Goal: Task Accomplishment & Management: Manage account settings

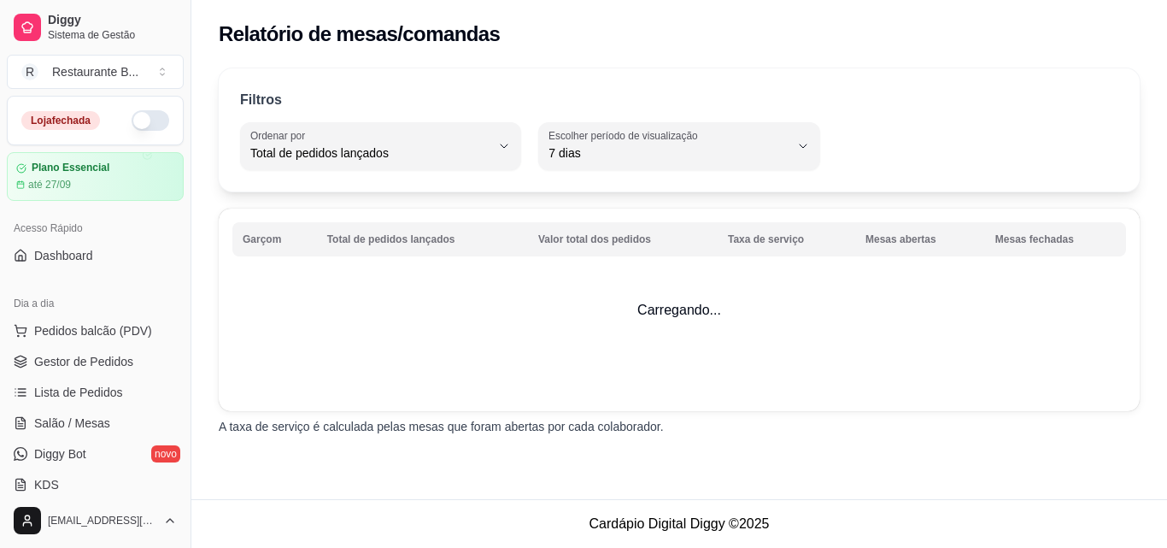
select select "TOTAL_OF_ORDERS"
select select "7"
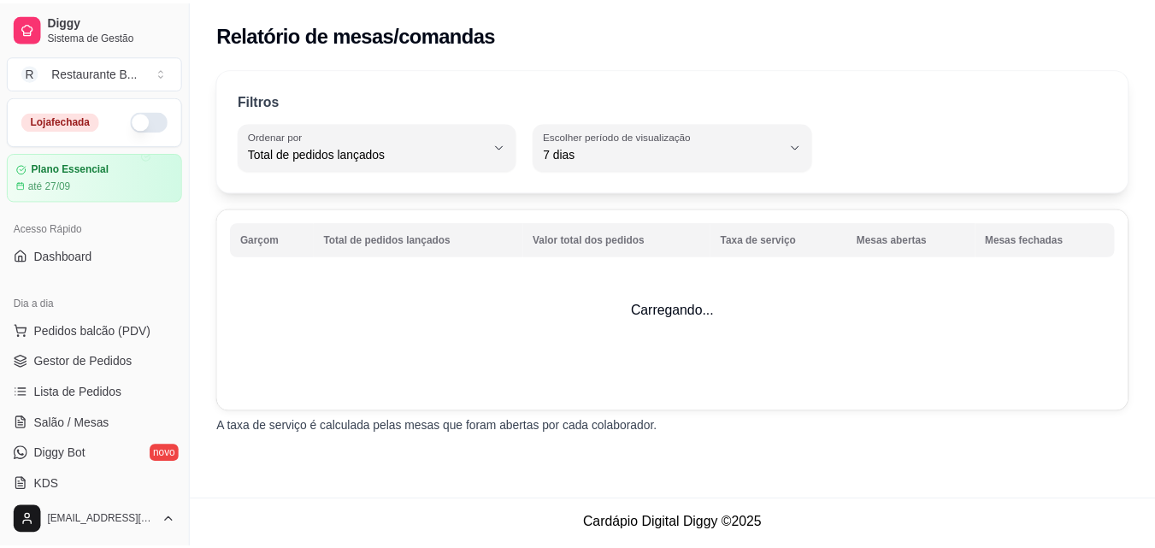
scroll to position [340, 0]
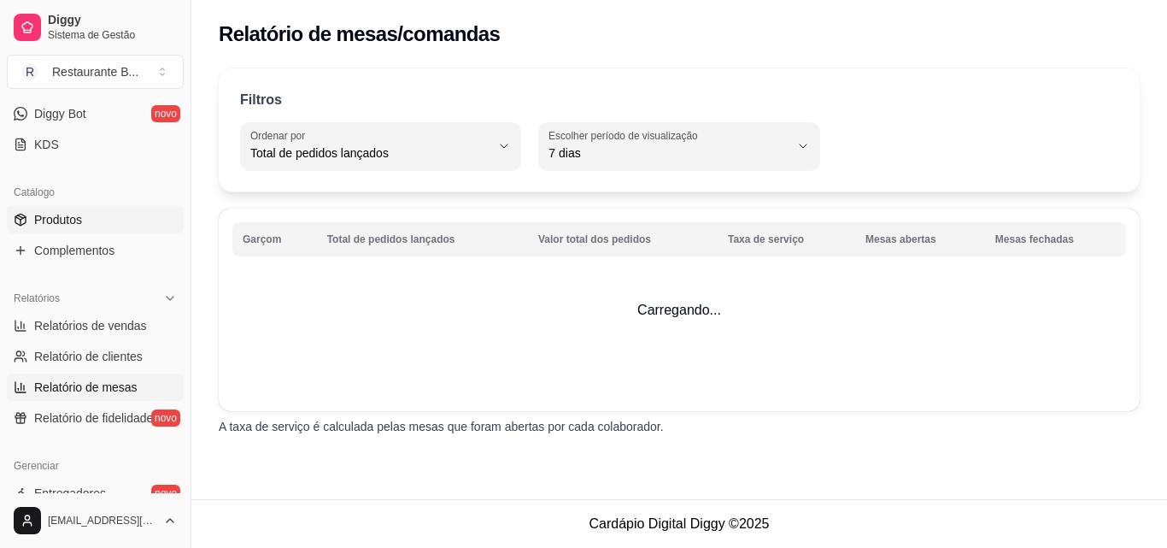
click at [43, 220] on span "Produtos" at bounding box center [58, 219] width 48 height 17
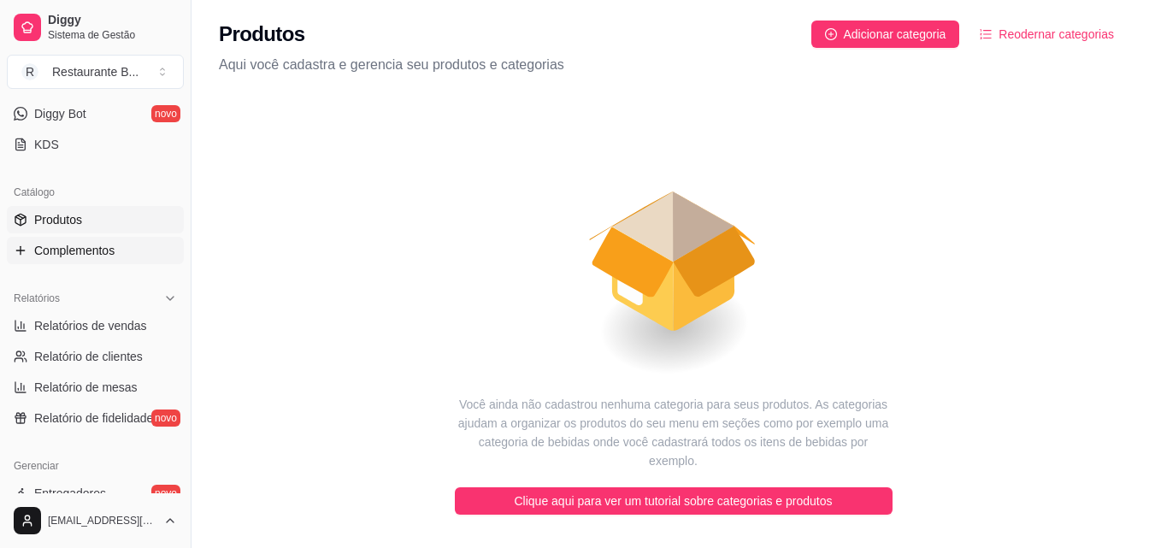
click at [63, 253] on span "Complementos" at bounding box center [74, 250] width 80 height 17
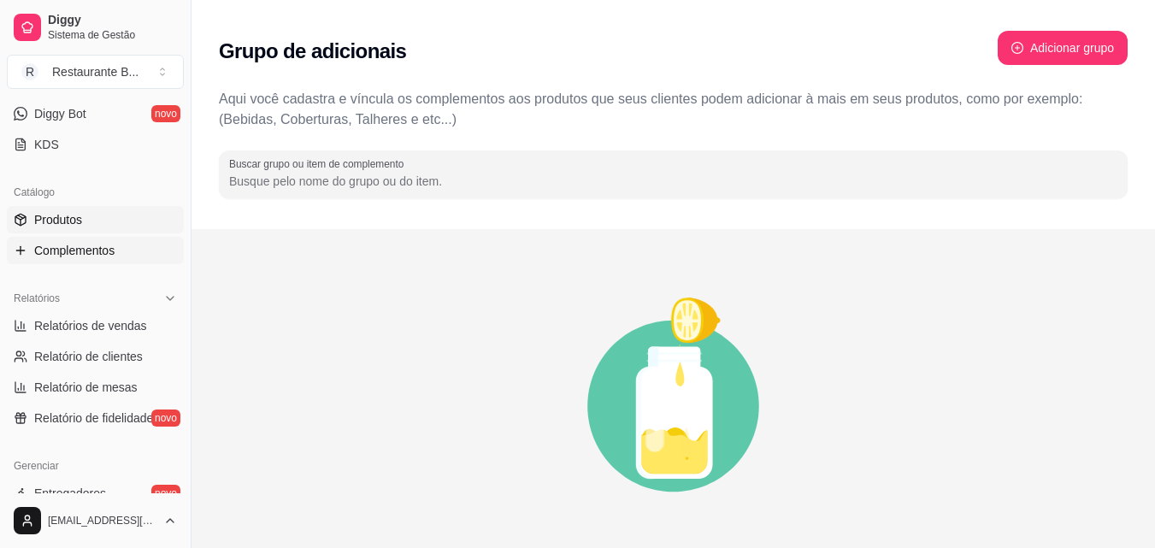
click at [50, 215] on span "Produtos" at bounding box center [58, 219] width 48 height 17
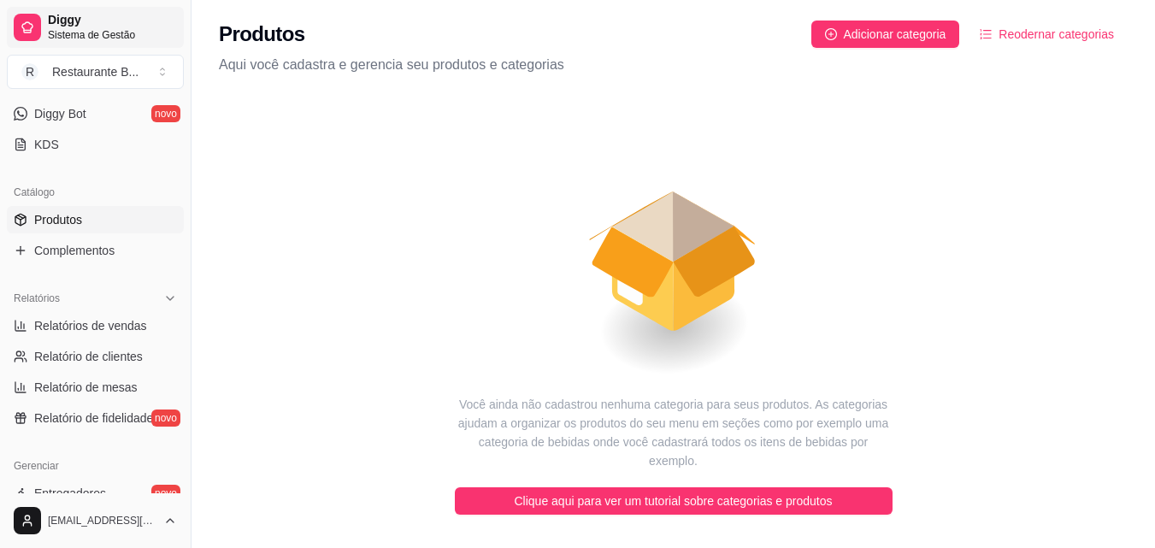
click at [89, 21] on span "Diggy" at bounding box center [112, 20] width 129 height 15
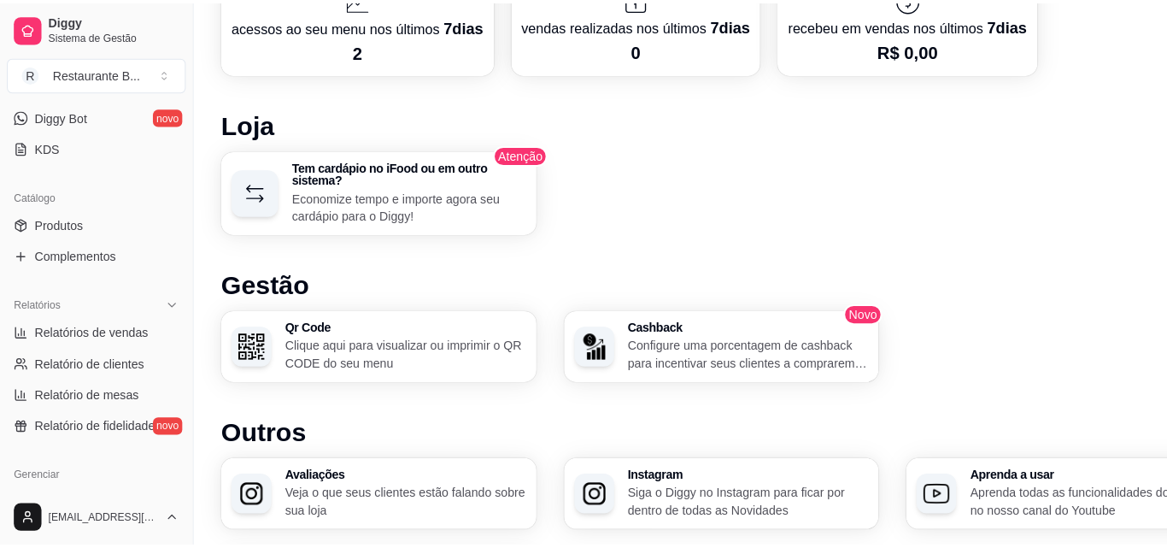
scroll to position [855, 0]
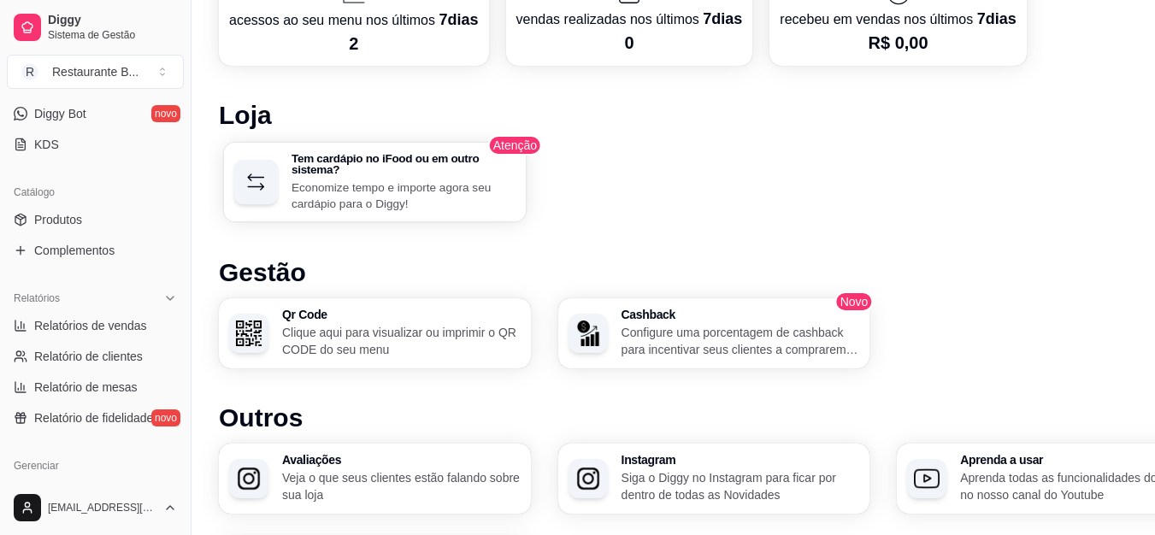
click at [259, 184] on icon "button" at bounding box center [256, 181] width 25 height 25
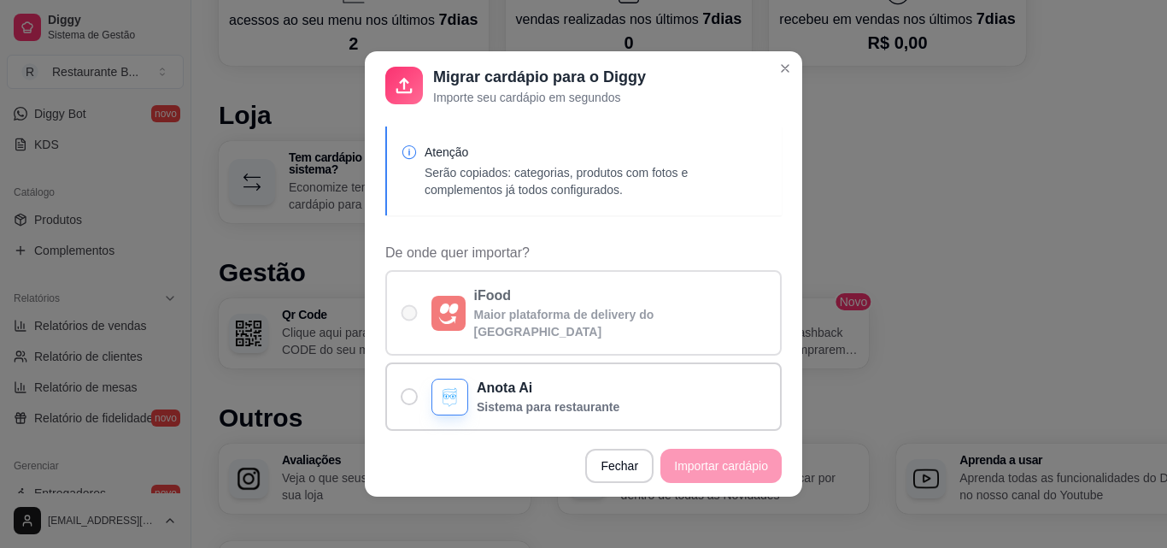
click at [432, 302] on div "De onde quer importar?" at bounding box center [449, 313] width 34 height 35
click at [411, 316] on input "iFood Maior plataforma de delivery do [GEOGRAPHIC_DATA]" at bounding box center [405, 321] width 11 height 11
radio input "true"
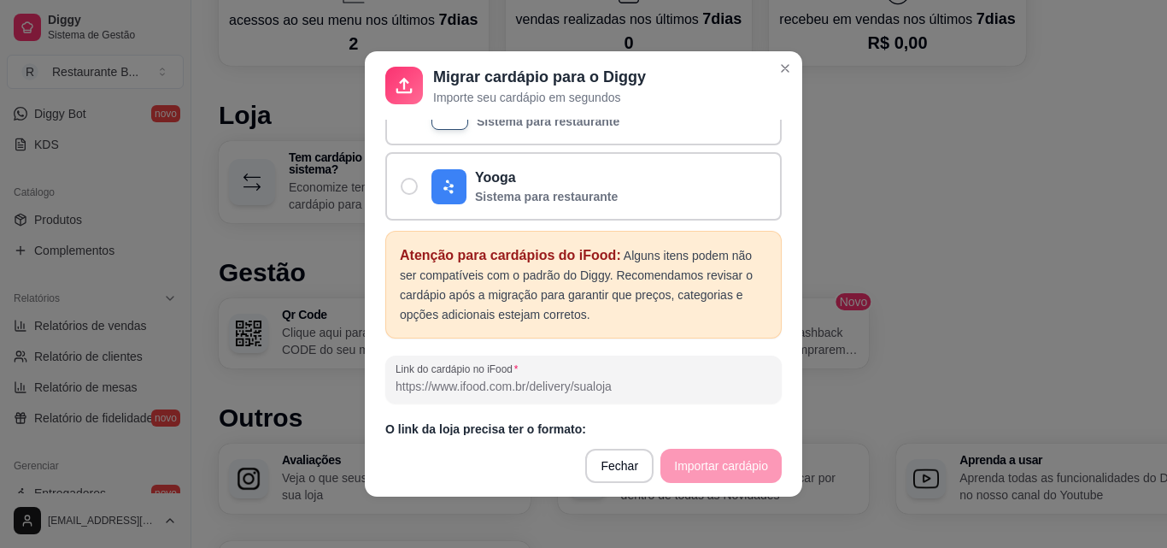
scroll to position [374, 0]
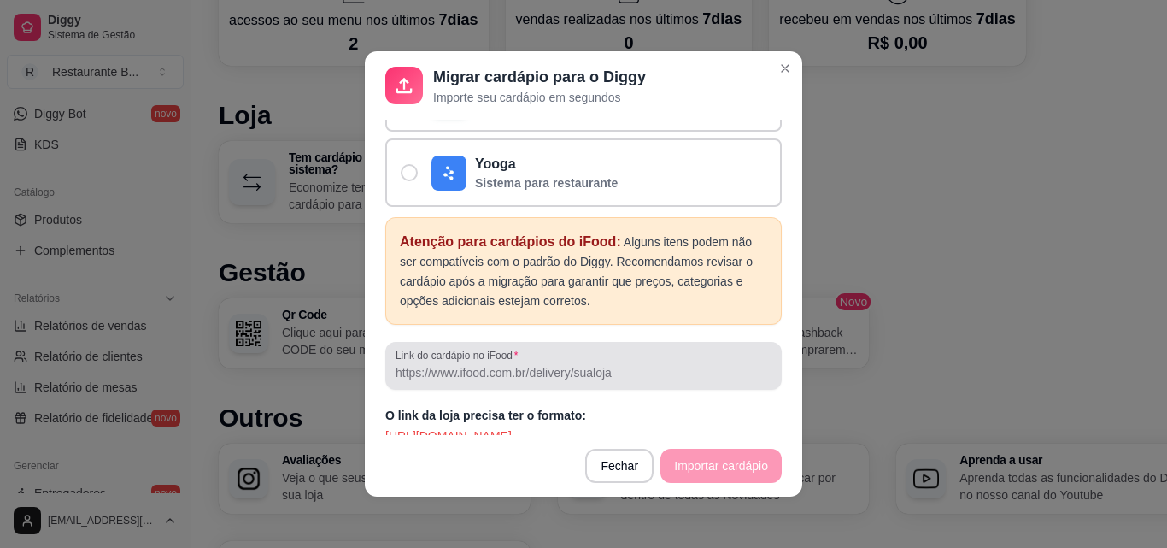
click at [523, 364] on input "Link do cardápio no iFood" at bounding box center [584, 372] width 376 height 17
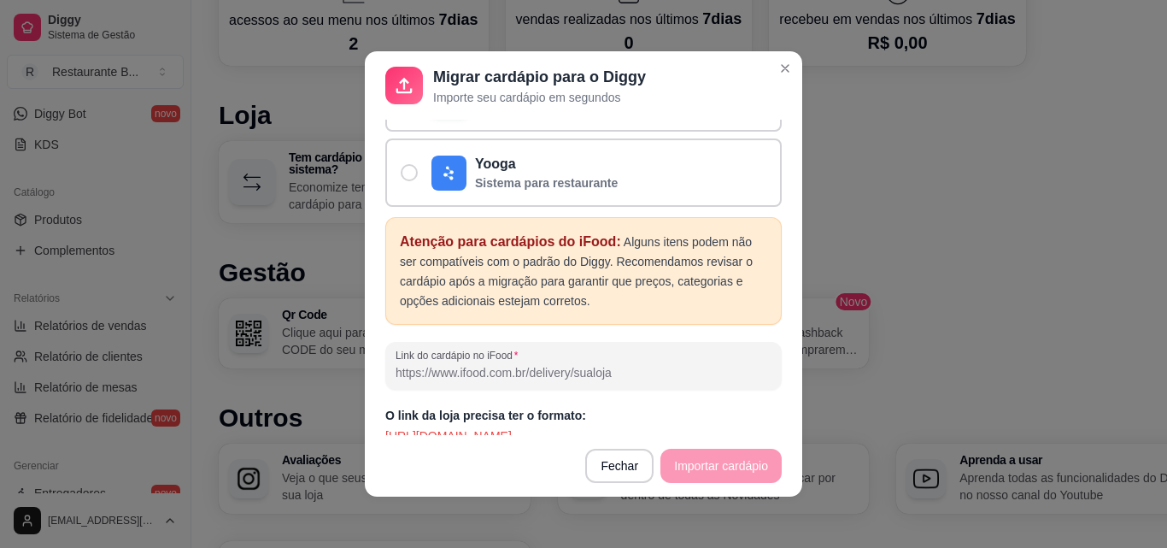
paste input "[URL][DOMAIN_NAME]"
type input "[URL][DOMAIN_NAME]"
click at [696, 458] on button "Importar cardápio" at bounding box center [721, 466] width 121 height 34
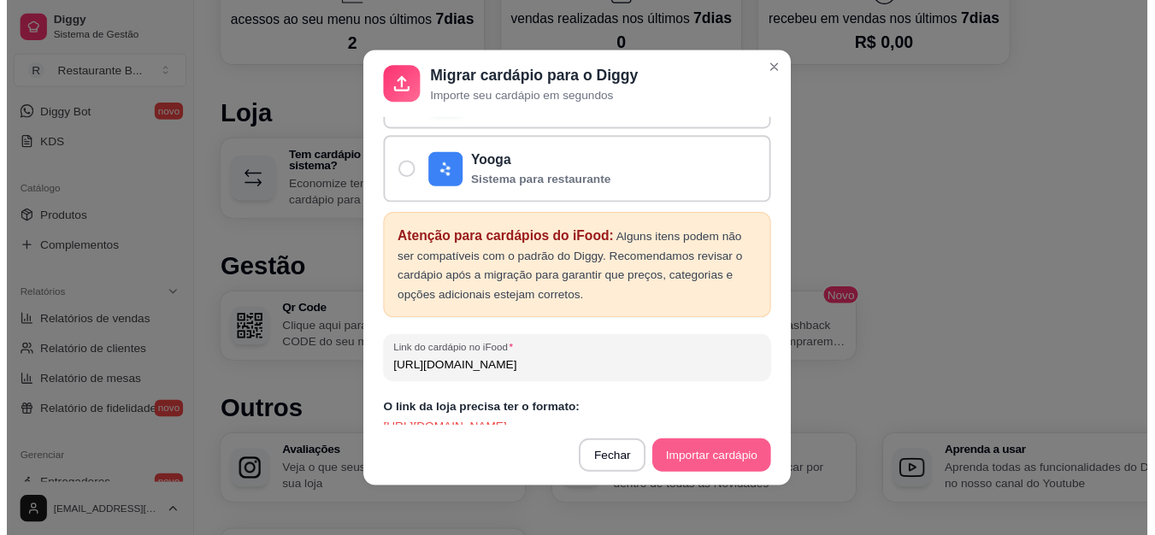
scroll to position [0, 0]
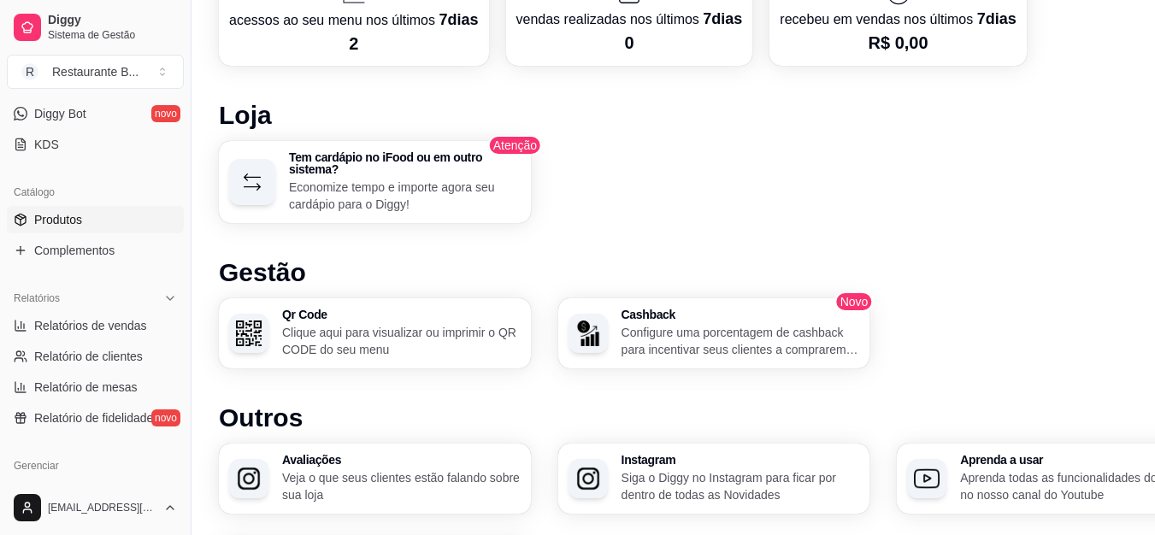
click at [117, 208] on link "Produtos" at bounding box center [95, 219] width 177 height 27
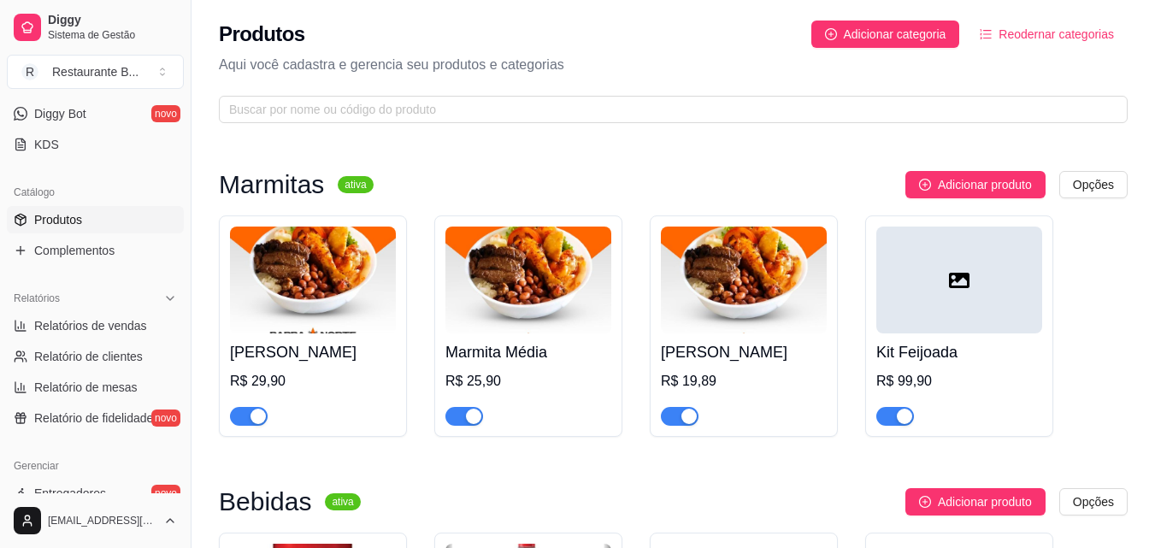
click at [320, 384] on div "R$ 29,90" at bounding box center [313, 381] width 166 height 21
click at [129, 239] on link "Complementos" at bounding box center [95, 250] width 177 height 27
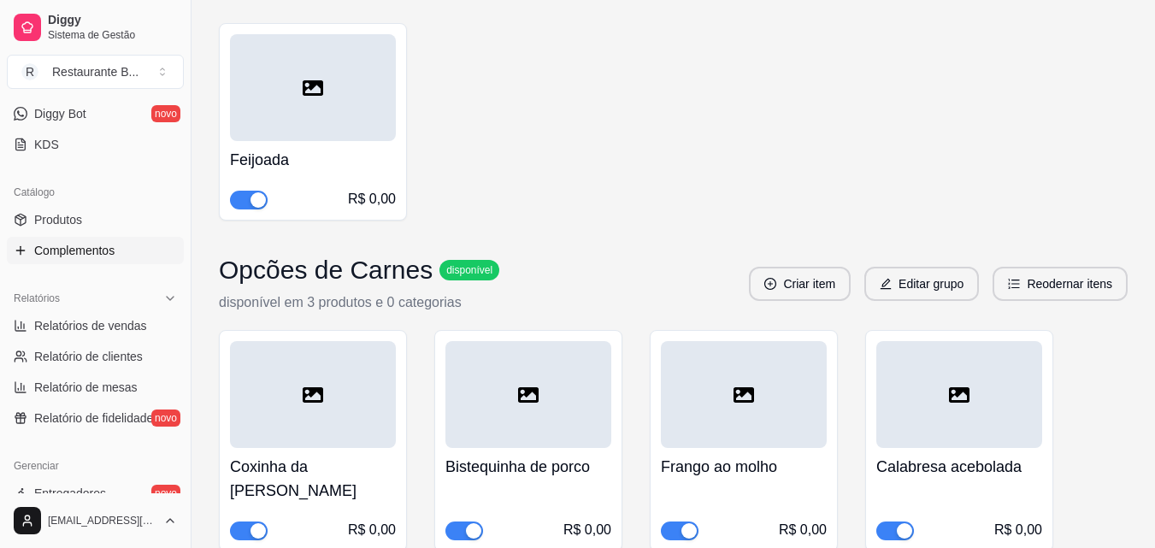
scroll to position [757, 0]
click at [469, 524] on div "button" at bounding box center [473, 531] width 15 height 15
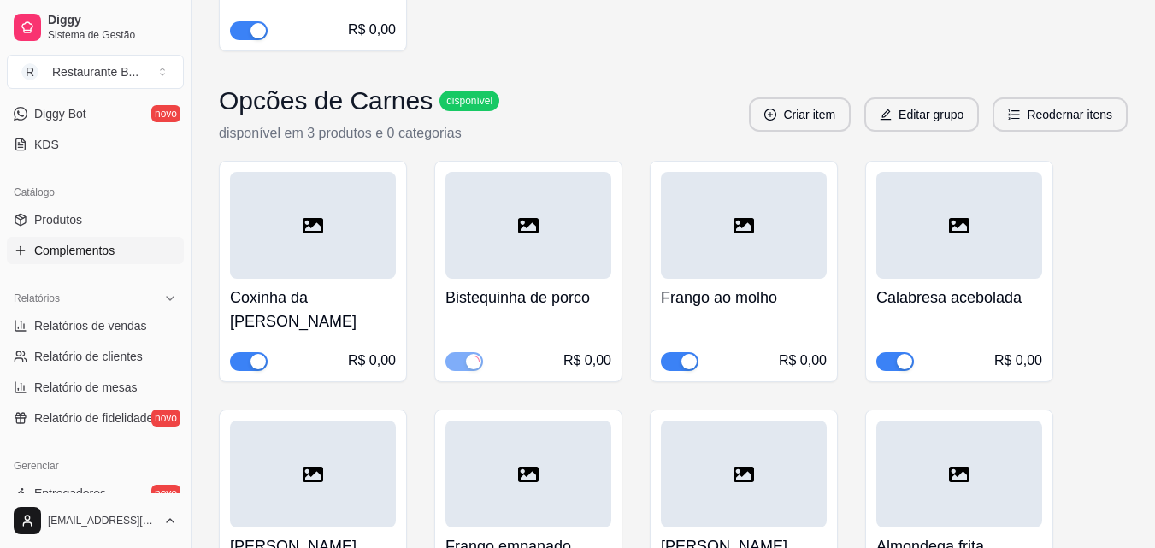
scroll to position [928, 0]
click at [596, 94] on div "Opcões de Carnes disponível disponível em 3 produtos e 0 categorias Criar item …" at bounding box center [673, 114] width 908 height 58
click at [465, 351] on span "button" at bounding box center [464, 360] width 38 height 19
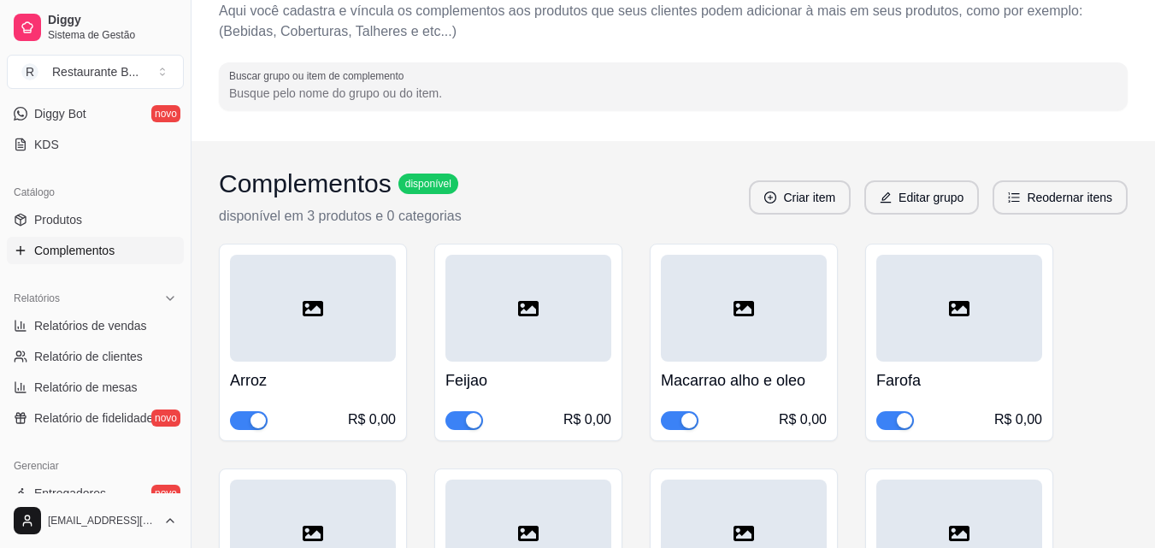
scroll to position [0, 0]
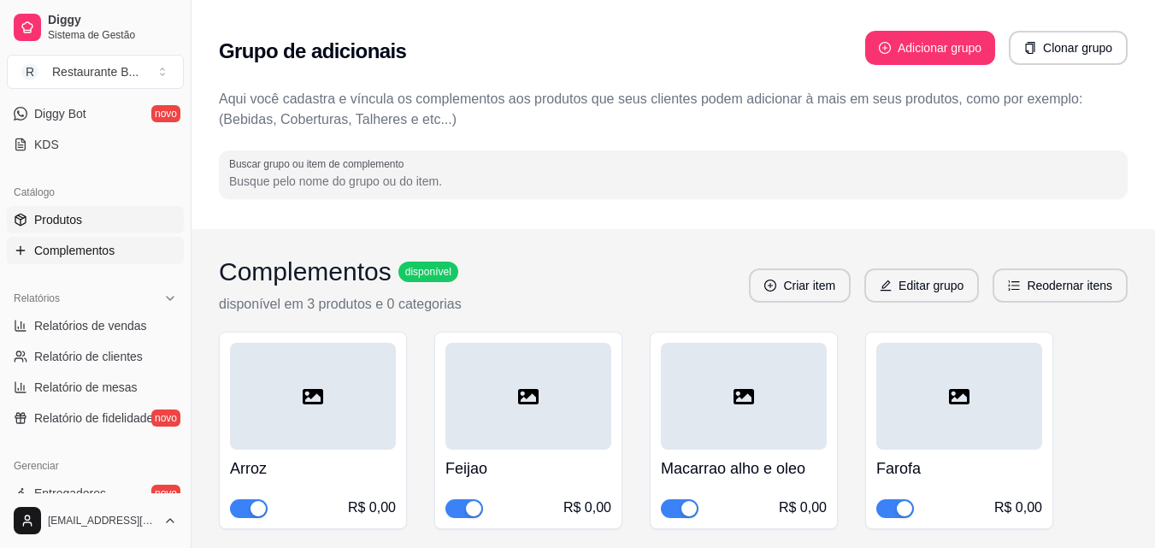
click at [52, 221] on span "Produtos" at bounding box center [58, 219] width 48 height 17
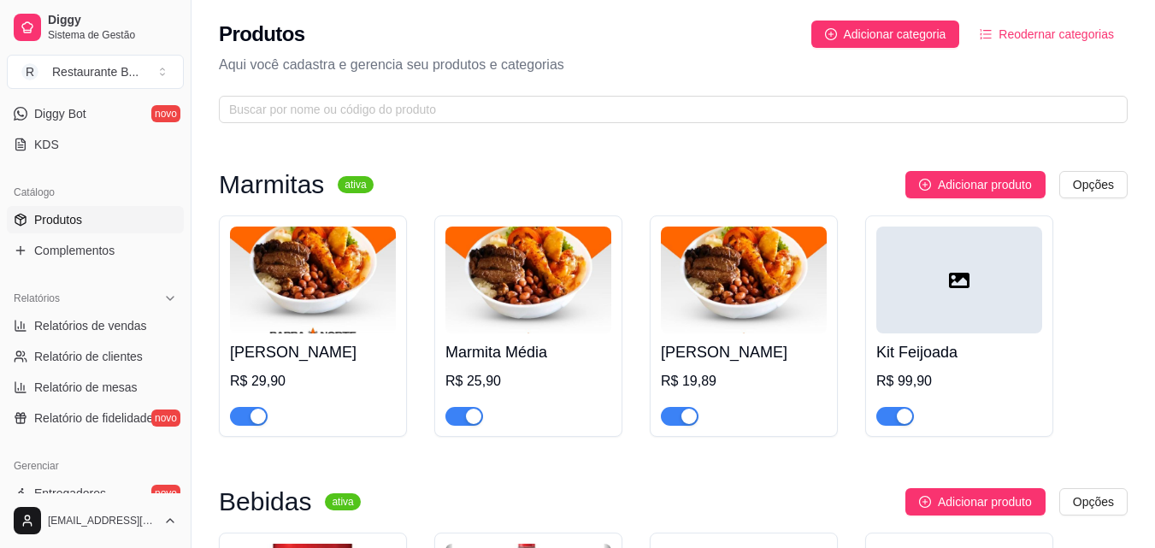
click at [905, 419] on div "button" at bounding box center [903, 415] width 15 height 15
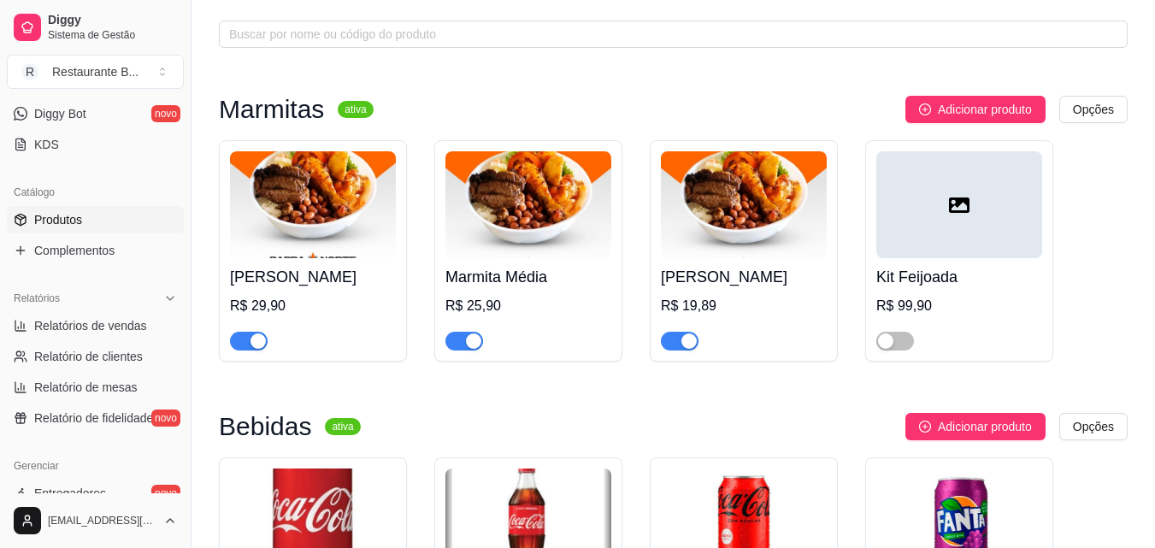
scroll to position [85, 0]
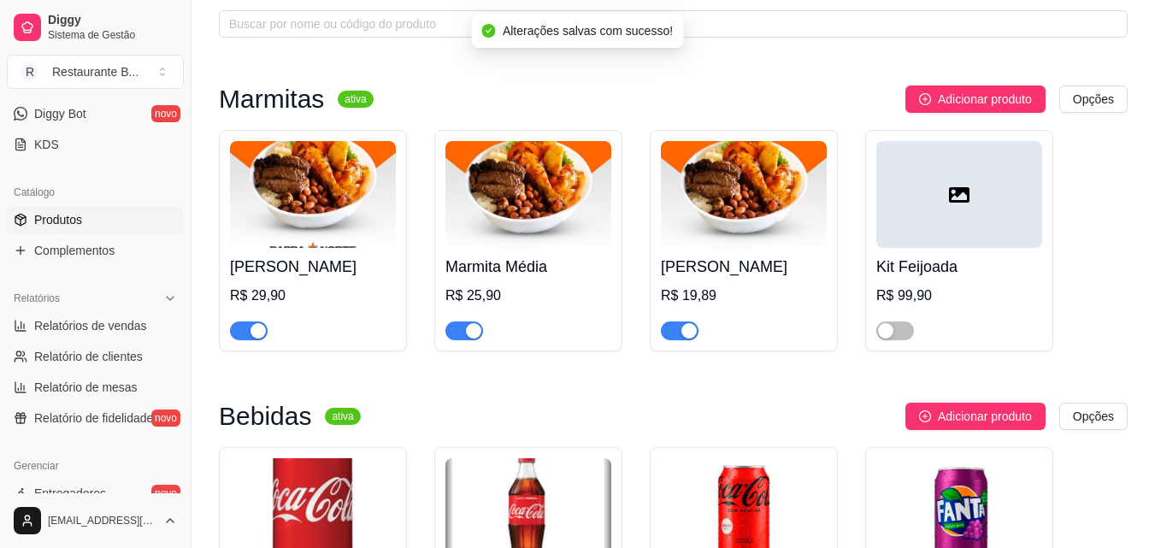
click at [731, 294] on div "R$ 19,89" at bounding box center [744, 295] width 166 height 21
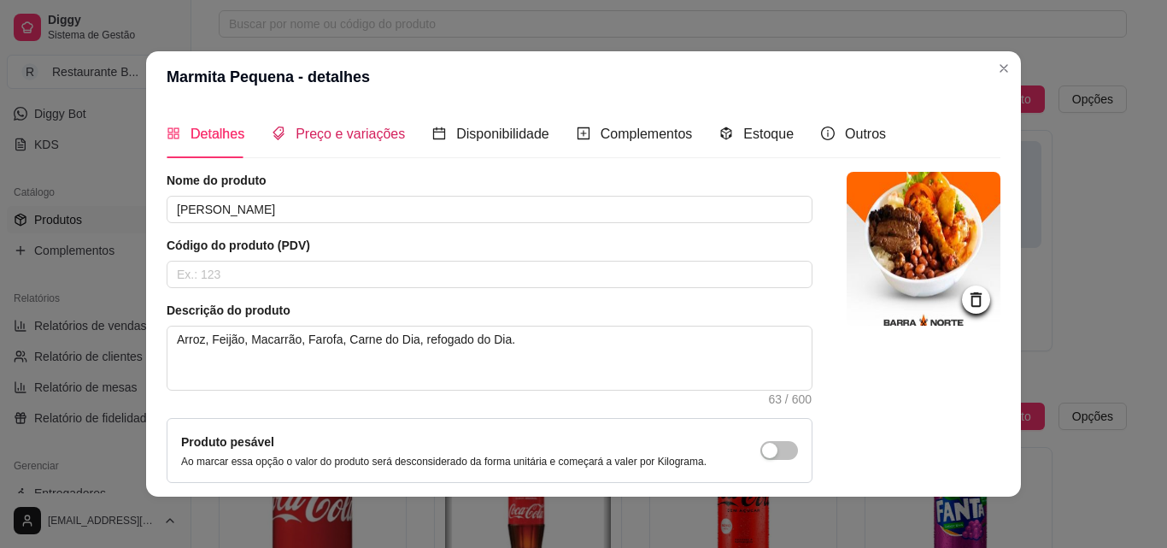
click at [333, 138] on span "Preço e variações" at bounding box center [350, 133] width 109 height 15
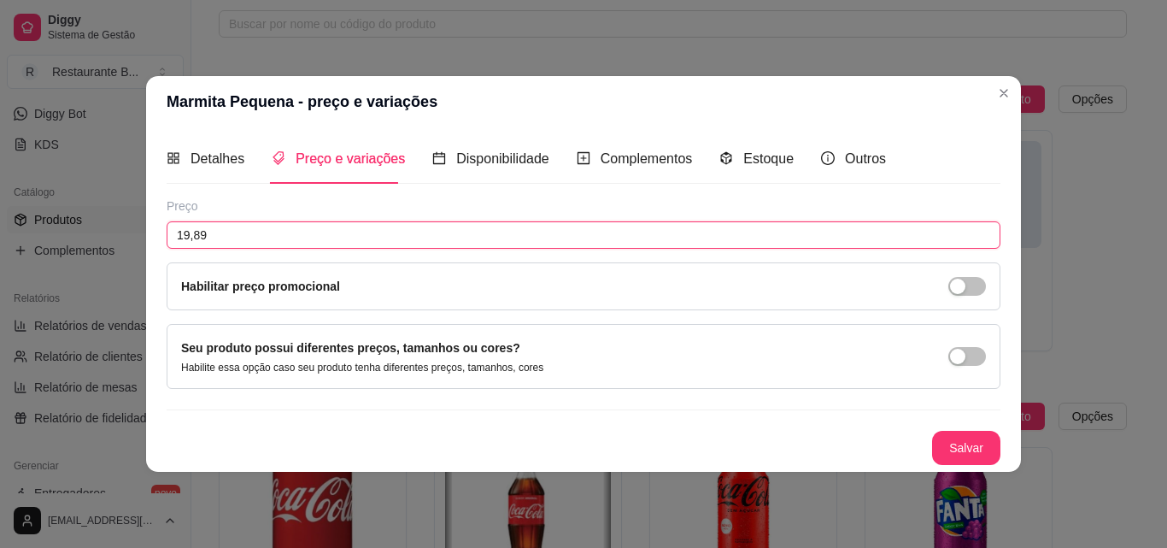
click at [334, 241] on input "19,89" at bounding box center [584, 234] width 834 height 27
type input "19,90"
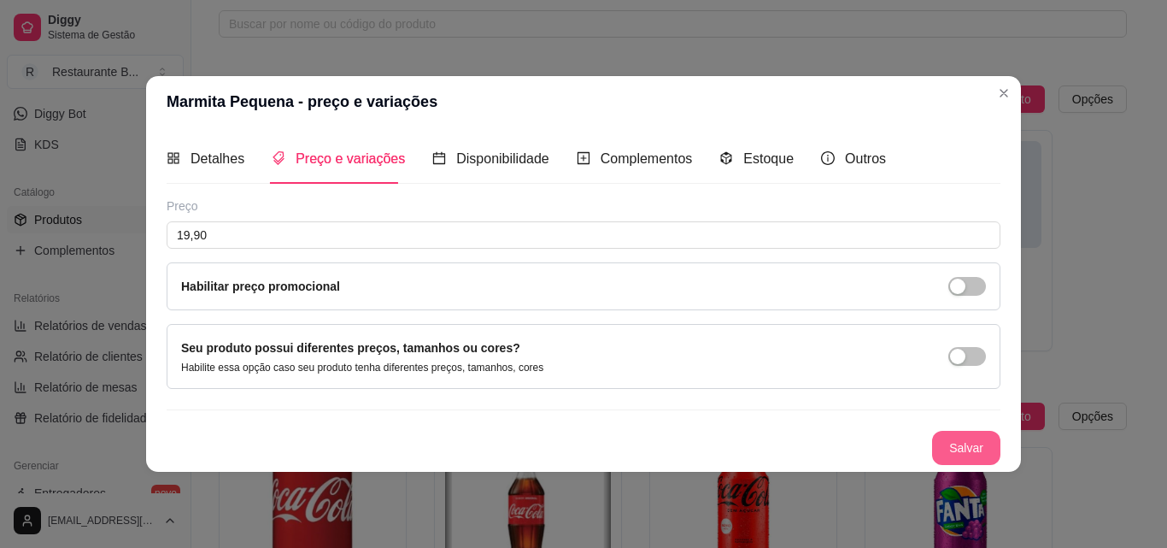
click at [985, 444] on button "Salvar" at bounding box center [966, 448] width 68 height 34
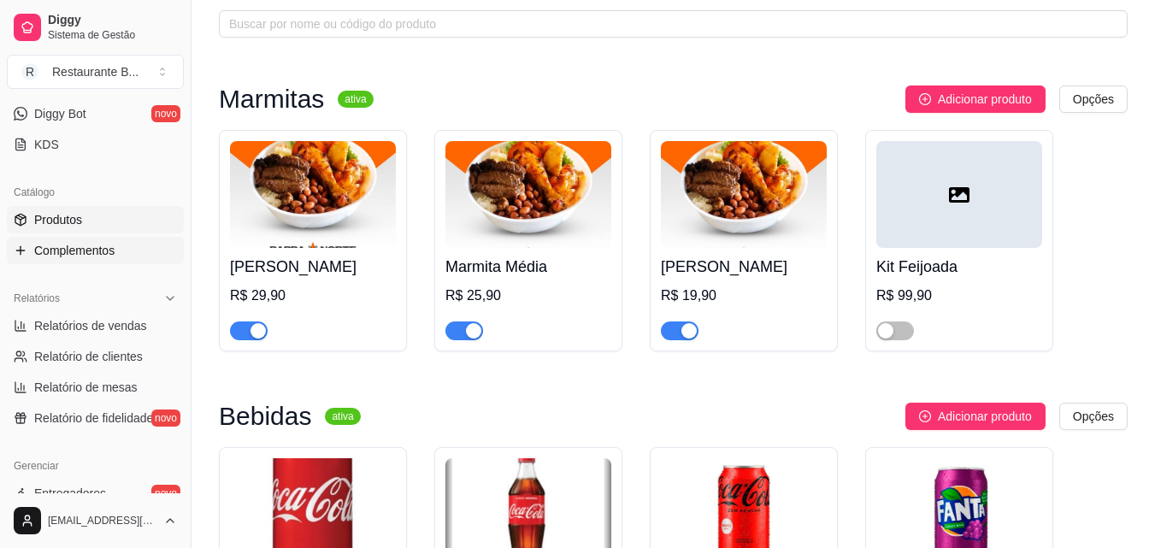
click at [35, 256] on span "Complementos" at bounding box center [74, 250] width 80 height 17
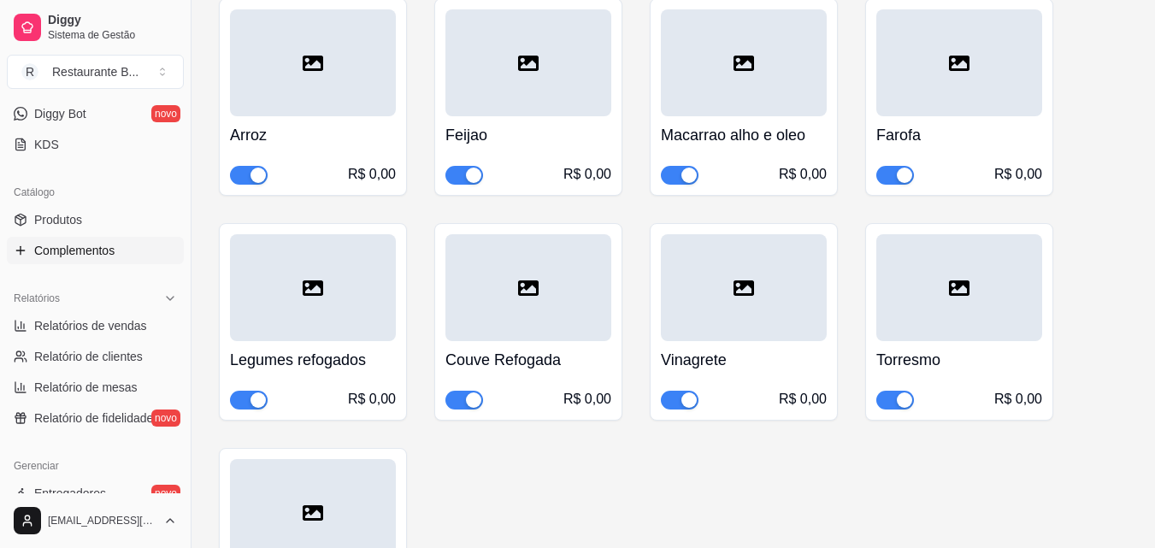
scroll to position [342, 0]
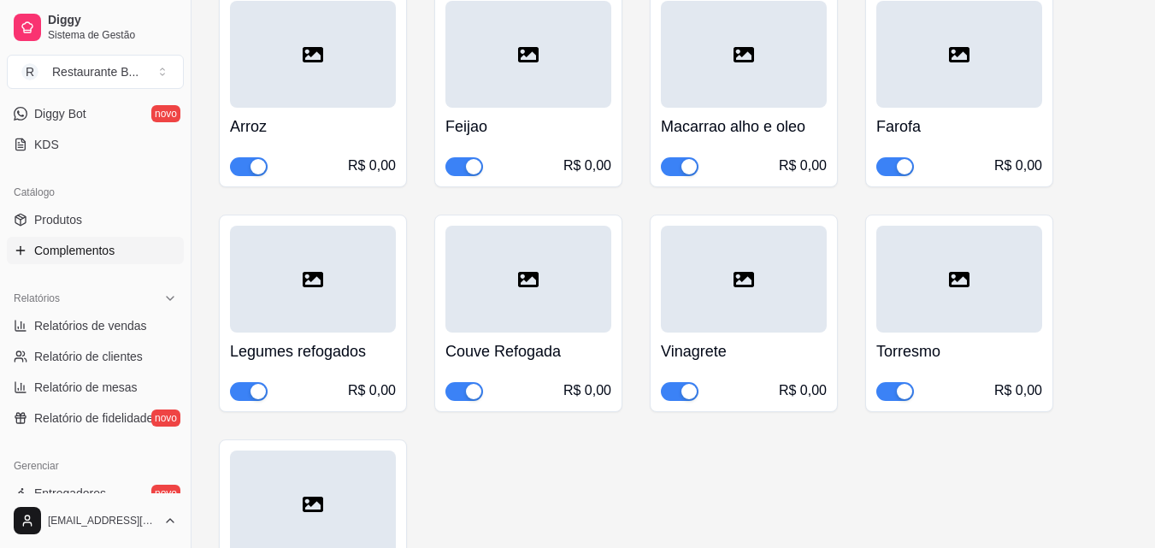
click at [900, 398] on div "button" at bounding box center [903, 391] width 15 height 15
click at [682, 386] on div "button" at bounding box center [688, 391] width 15 height 15
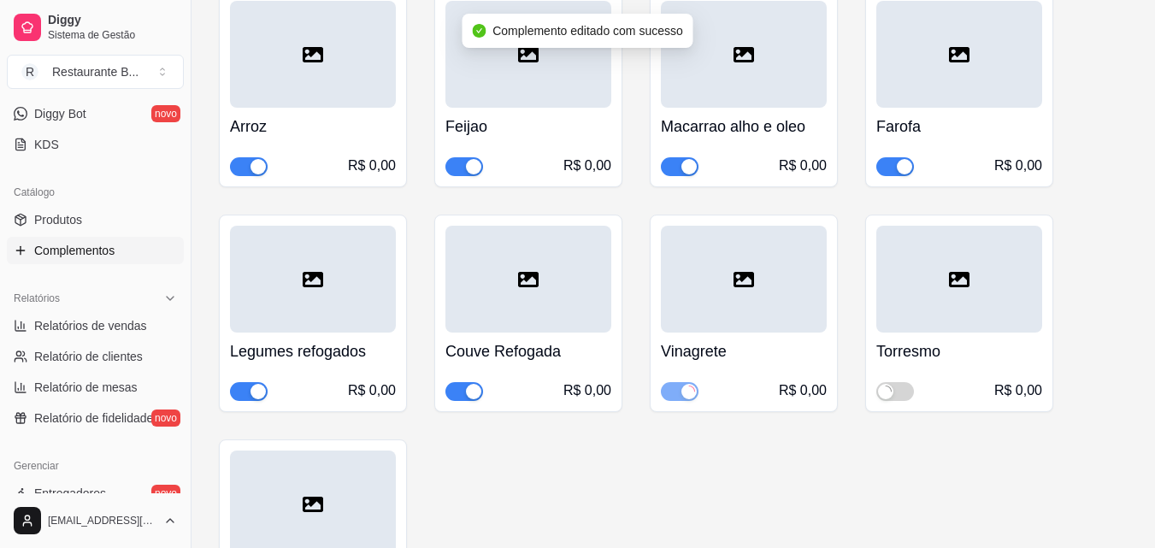
click at [465, 390] on button "button" at bounding box center [464, 391] width 38 height 19
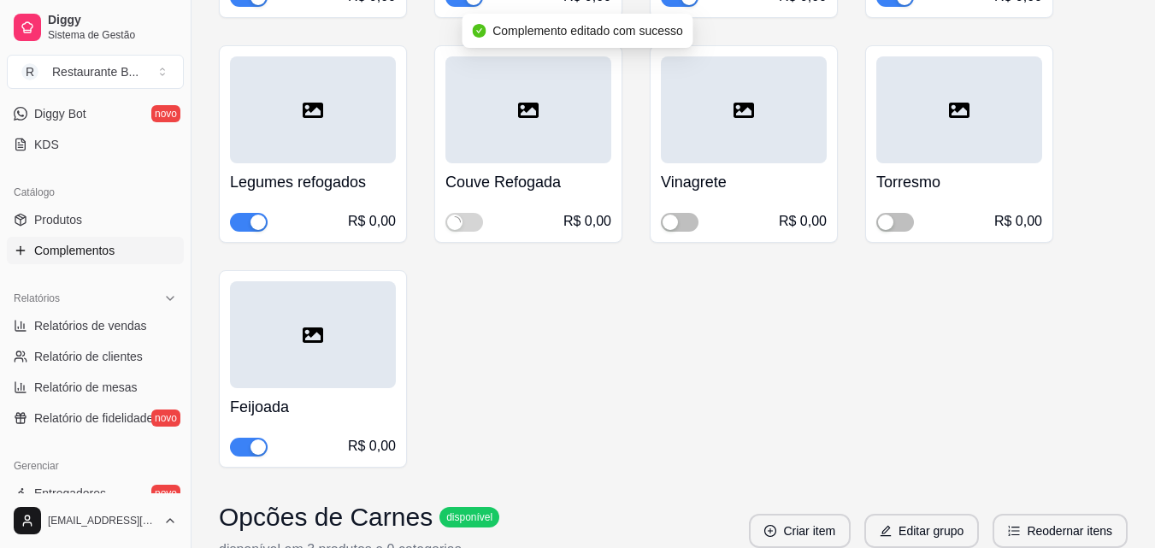
scroll to position [513, 0]
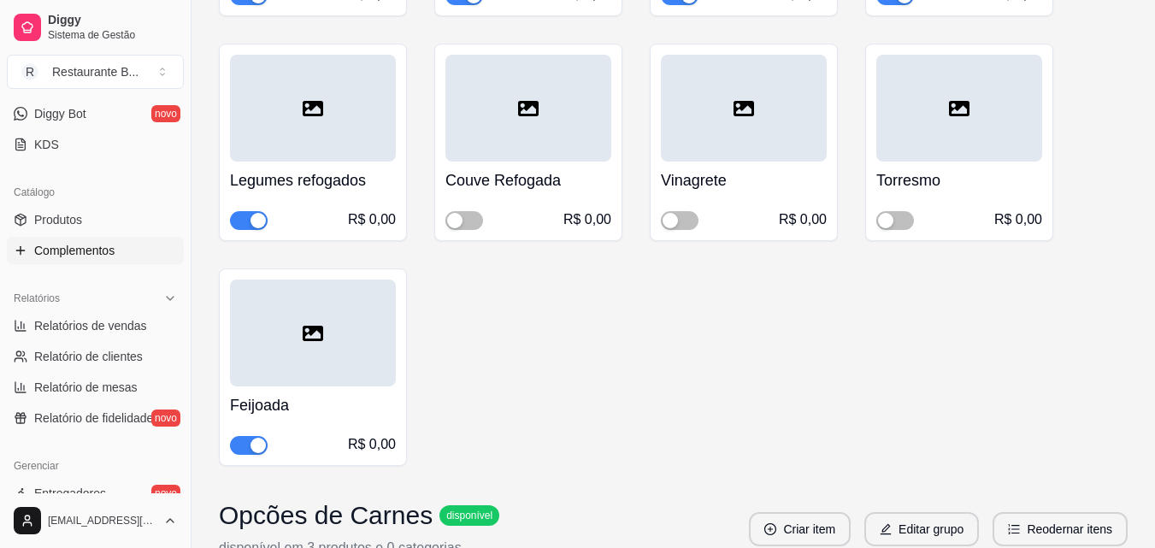
click at [252, 447] on div "button" at bounding box center [257, 445] width 15 height 15
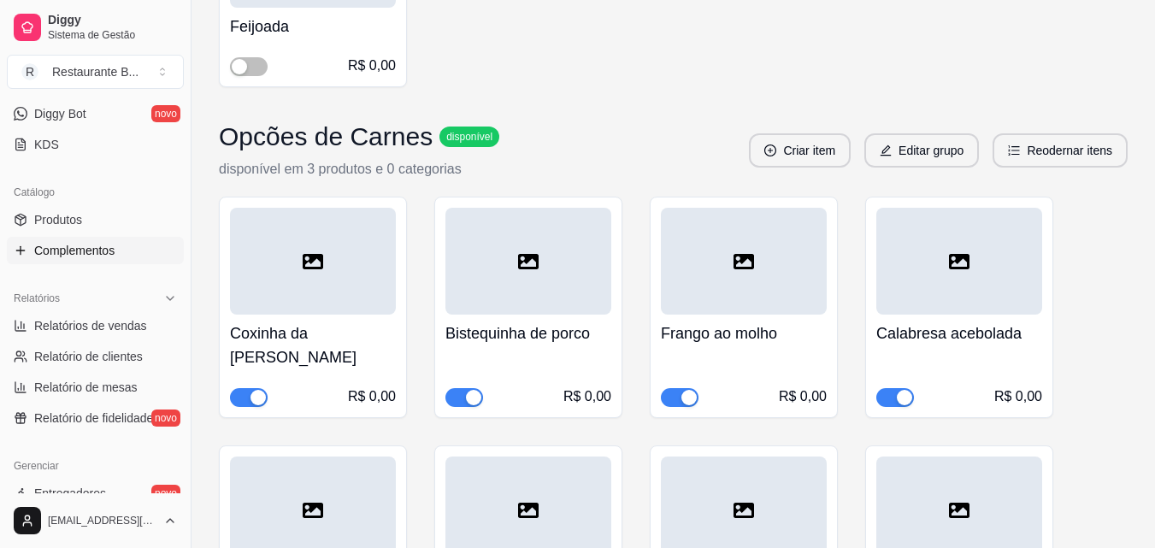
scroll to position [940, 0]
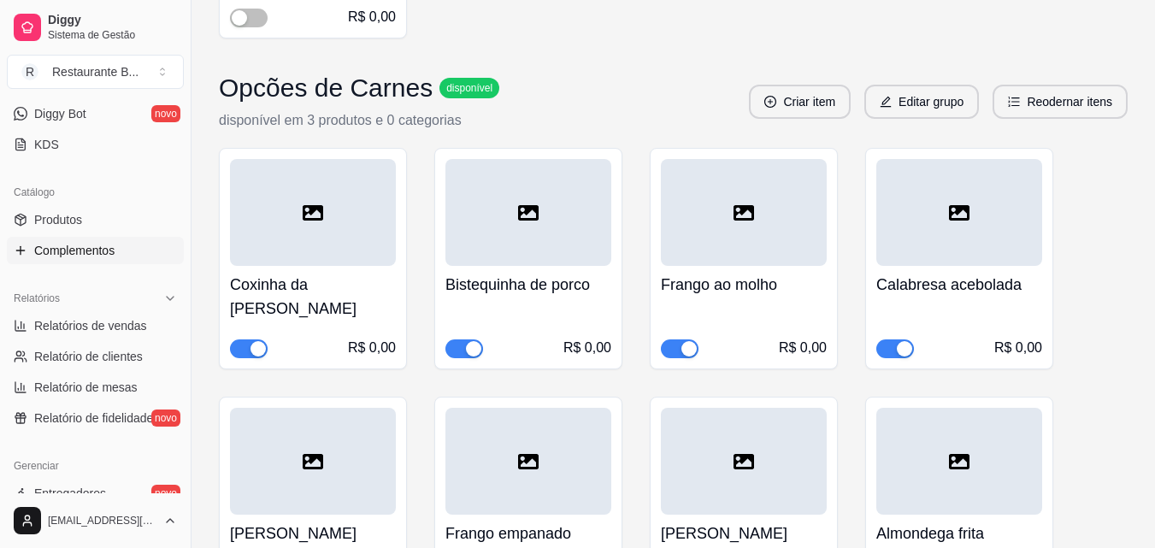
click at [257, 341] on div "button" at bounding box center [257, 348] width 15 height 15
click at [682, 341] on div "button" at bounding box center [688, 348] width 15 height 15
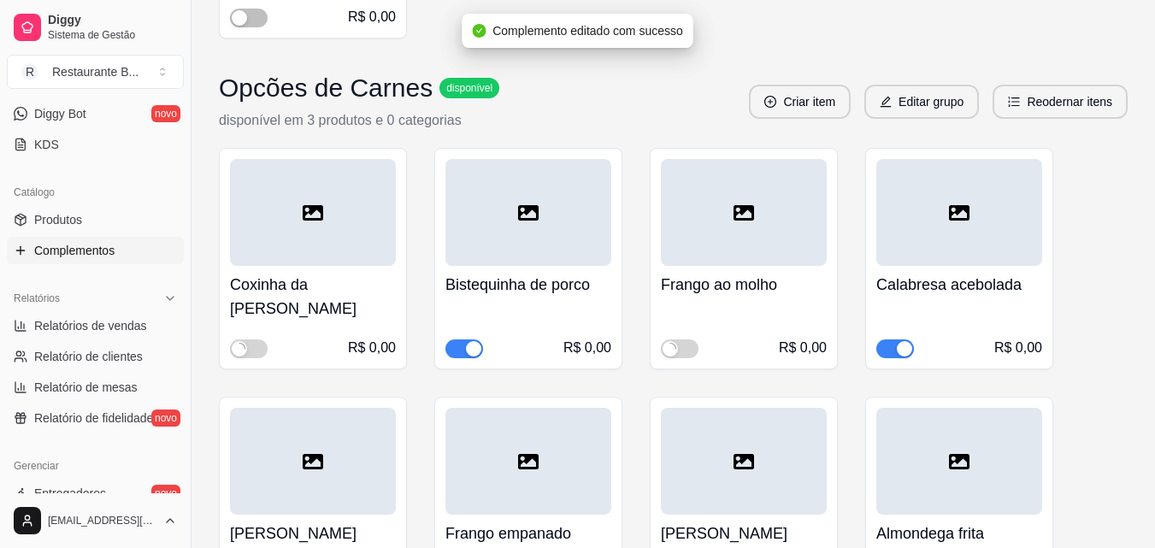
click at [902, 341] on div "button" at bounding box center [903, 348] width 15 height 15
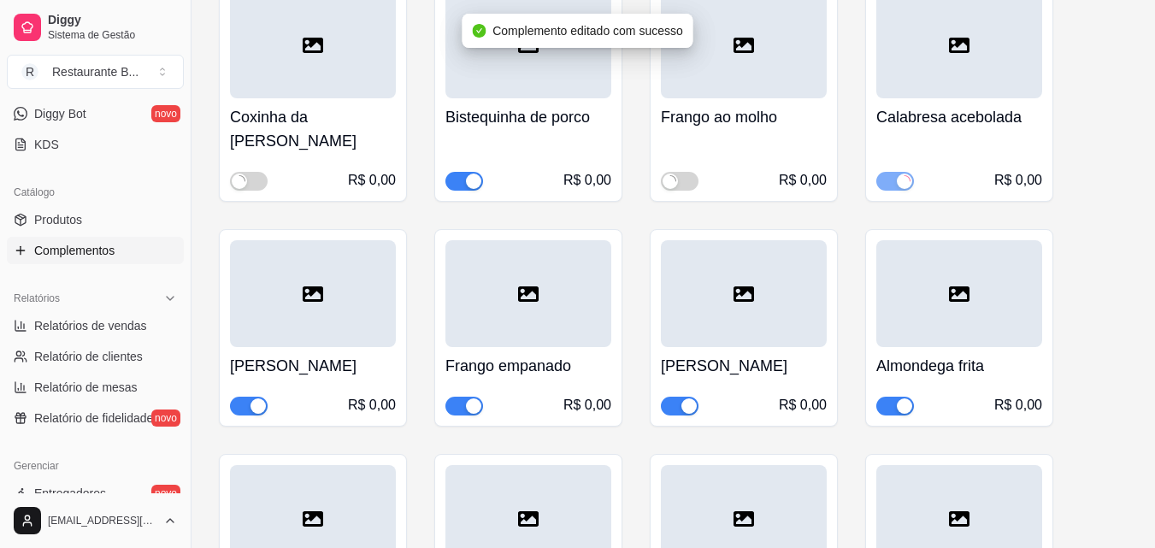
scroll to position [1111, 0]
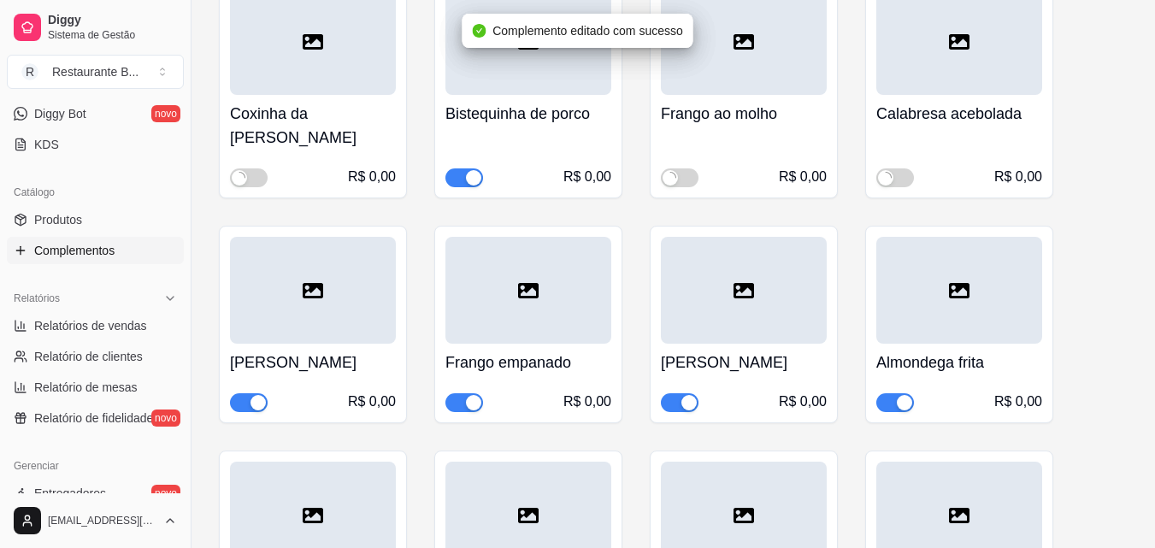
click at [902, 395] on div "button" at bounding box center [903, 402] width 15 height 15
click at [694, 395] on div "button" at bounding box center [688, 402] width 15 height 15
click at [467, 395] on div "button" at bounding box center [473, 402] width 15 height 15
click at [251, 395] on div "button" at bounding box center [257, 402] width 15 height 15
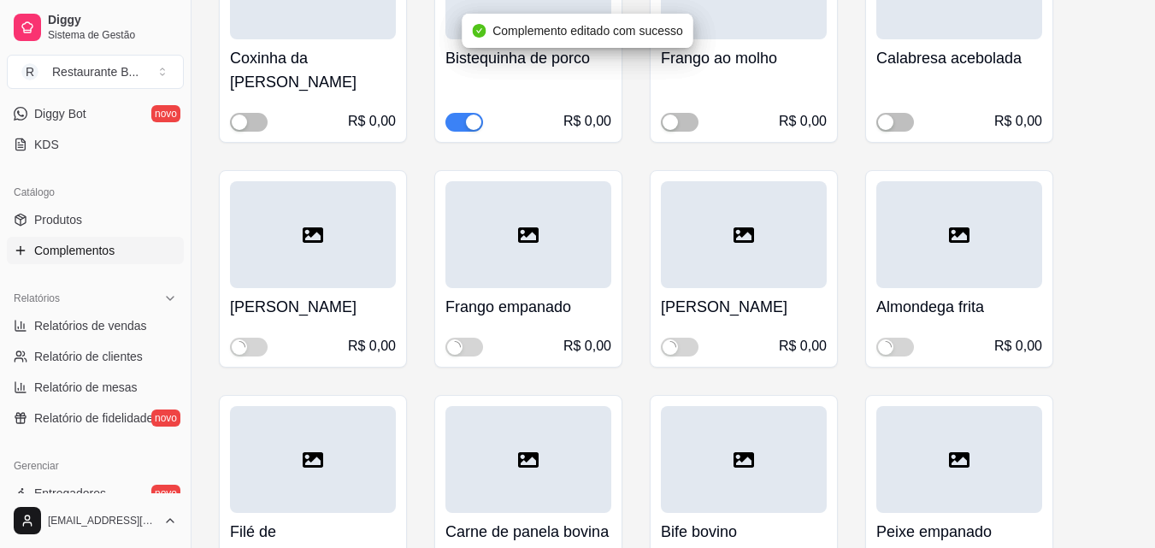
scroll to position [1282, 0]
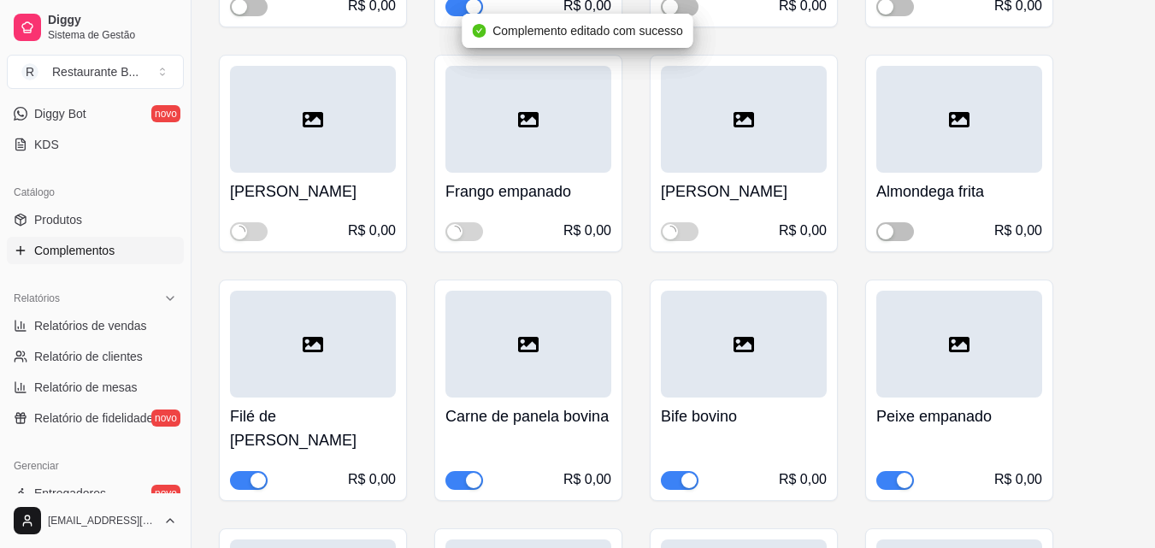
click at [467, 473] on div "button" at bounding box center [473, 480] width 15 height 15
click at [683, 473] on div "button" at bounding box center [688, 480] width 15 height 15
click at [914, 445] on div "R$ 0,00" at bounding box center [959, 467] width 166 height 44
click at [896, 473] on div "button" at bounding box center [903, 480] width 15 height 15
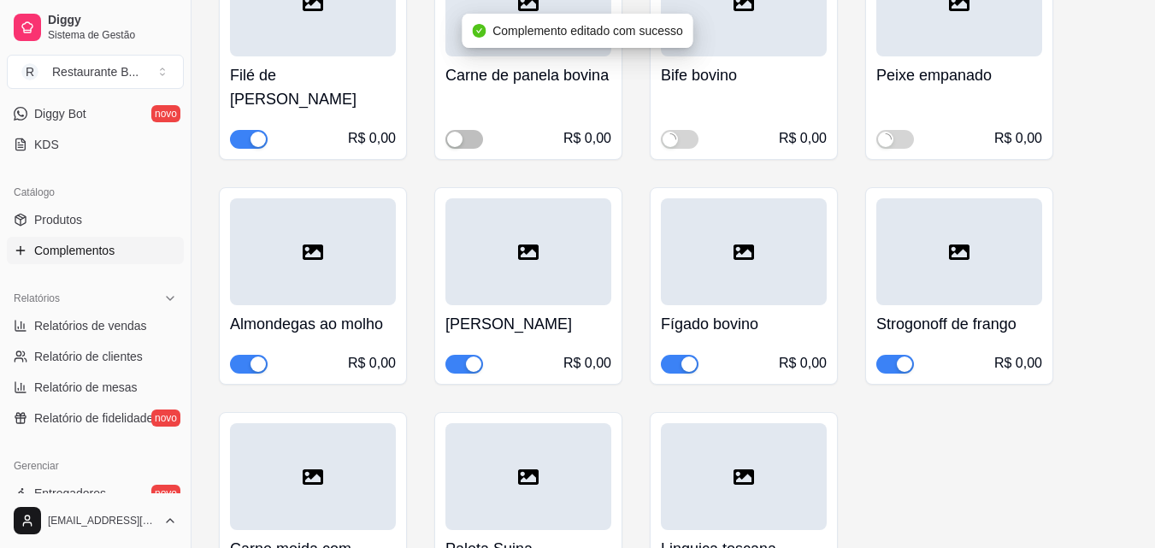
scroll to position [1624, 0]
click at [902, 355] on div "button" at bounding box center [903, 362] width 15 height 15
drag, startPoint x: 679, startPoint y: 313, endPoint x: 655, endPoint y: 319, distance: 24.7
click at [679, 354] on span "button" at bounding box center [680, 363] width 38 height 19
click at [467, 355] on div "button" at bounding box center [473, 362] width 15 height 15
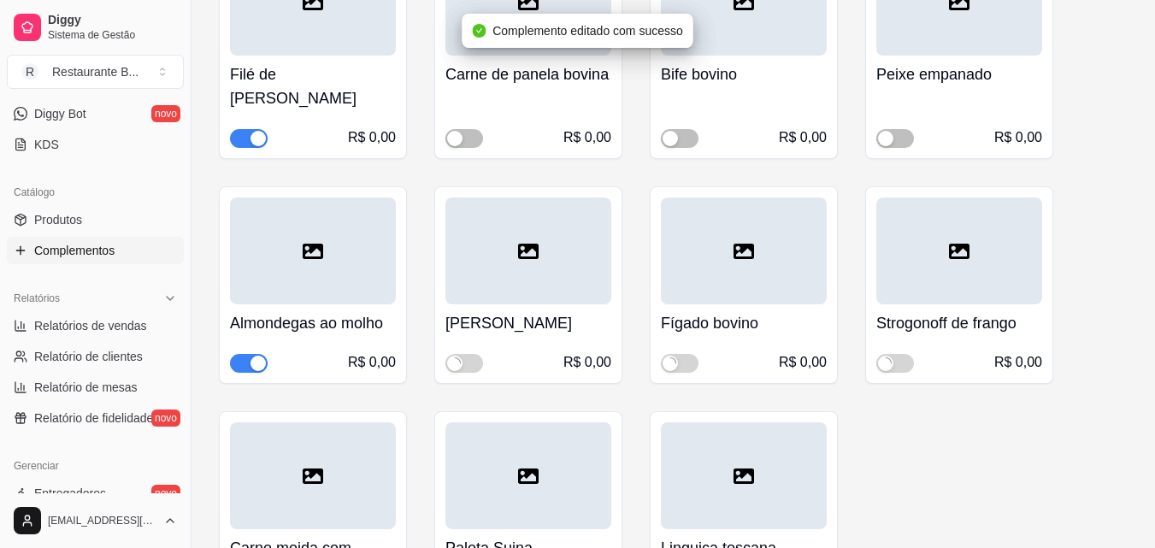
click at [258, 355] on div "button" at bounding box center [257, 362] width 15 height 15
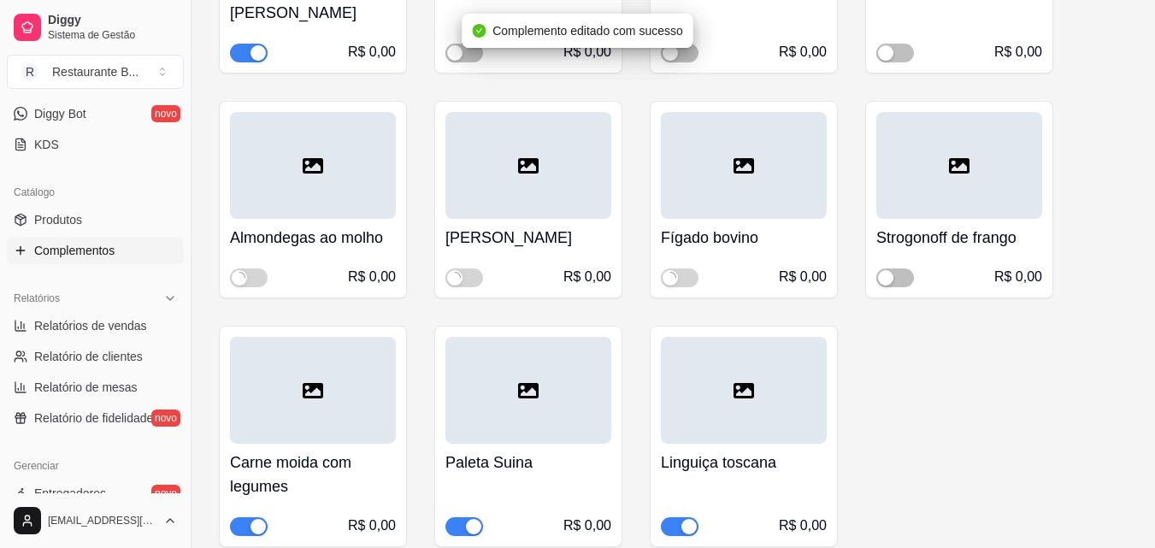
click at [467, 519] on div "button" at bounding box center [473, 526] width 15 height 15
click at [690, 519] on div "button" at bounding box center [688, 526] width 15 height 15
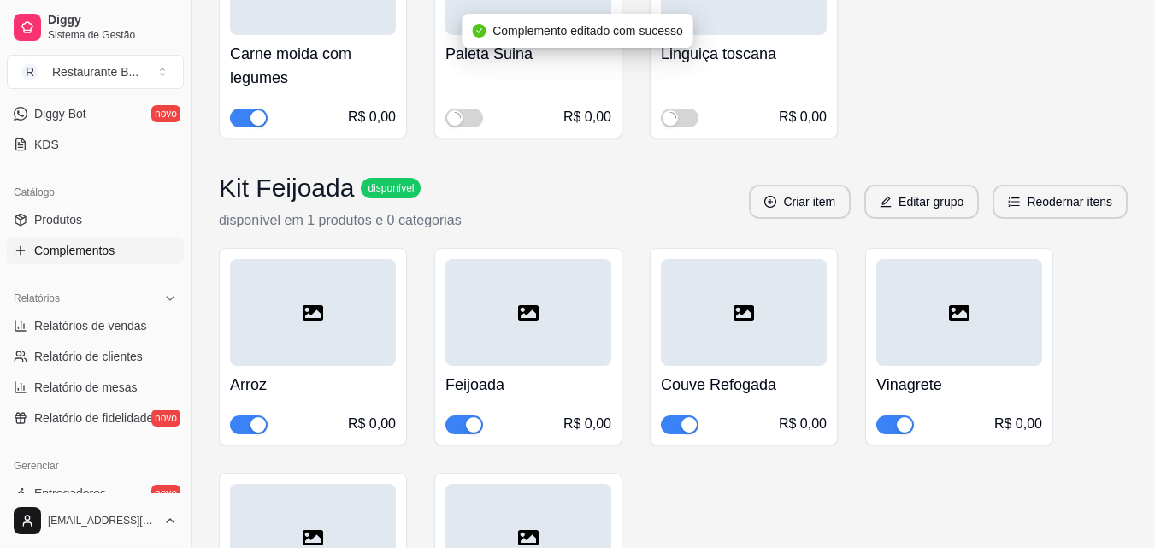
scroll to position [2136, 0]
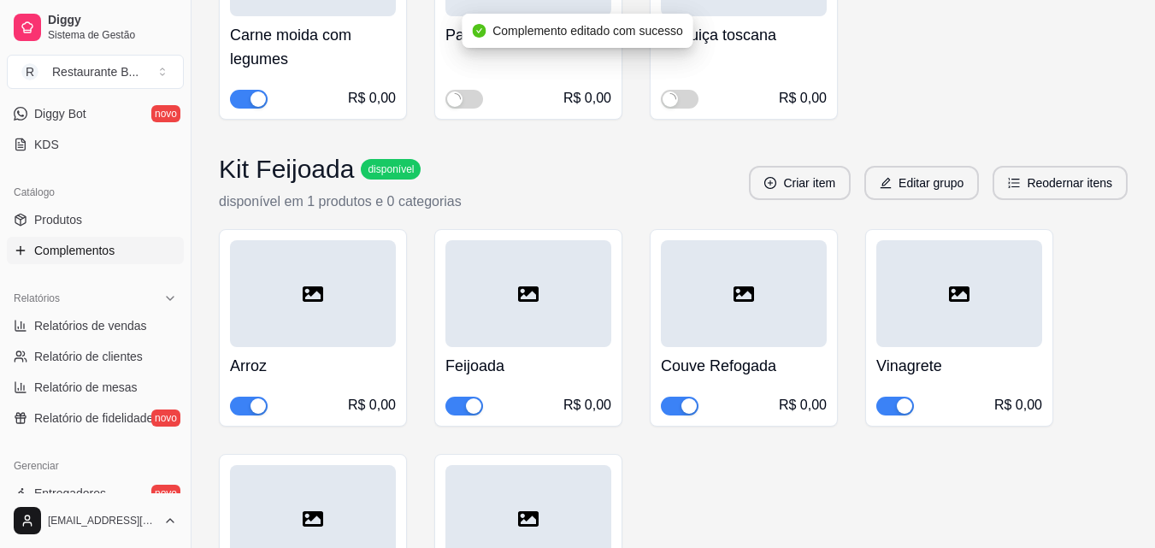
click at [252, 398] on div "button" at bounding box center [257, 405] width 15 height 15
click at [467, 398] on div "button" at bounding box center [473, 405] width 15 height 15
click at [683, 398] on div "button" at bounding box center [688, 405] width 15 height 15
click at [902, 398] on div "button" at bounding box center [903, 405] width 15 height 15
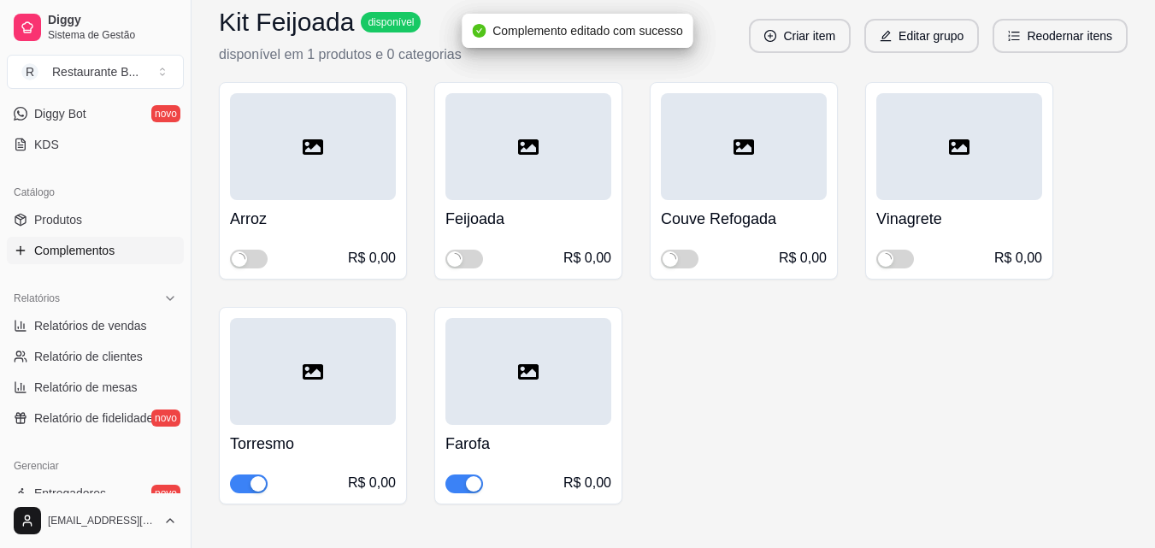
scroll to position [2295, 0]
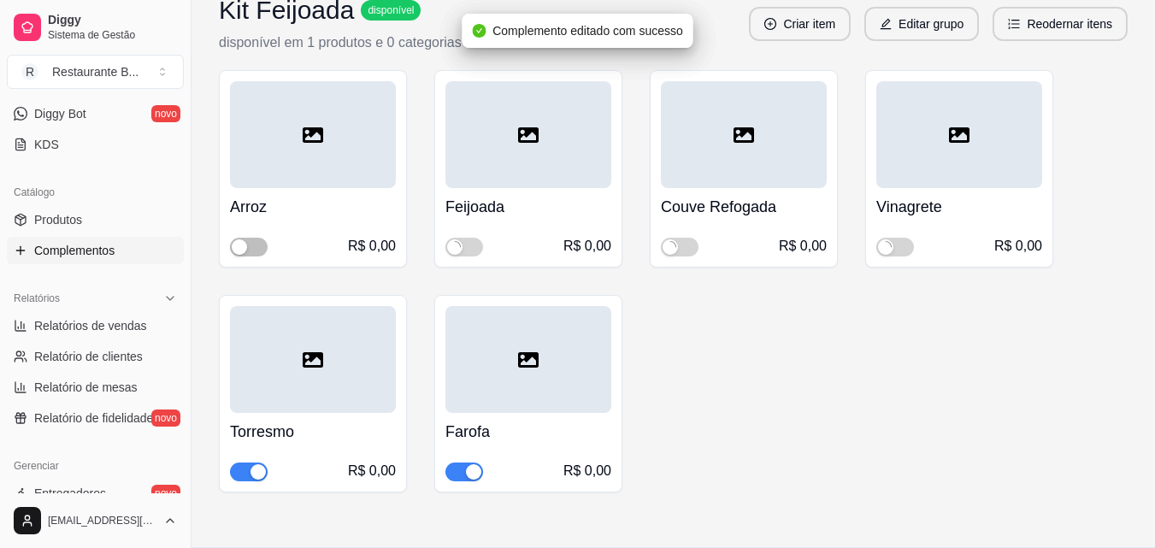
click at [472, 464] on div "button" at bounding box center [473, 471] width 15 height 15
click at [262, 464] on div "button" at bounding box center [257, 471] width 15 height 15
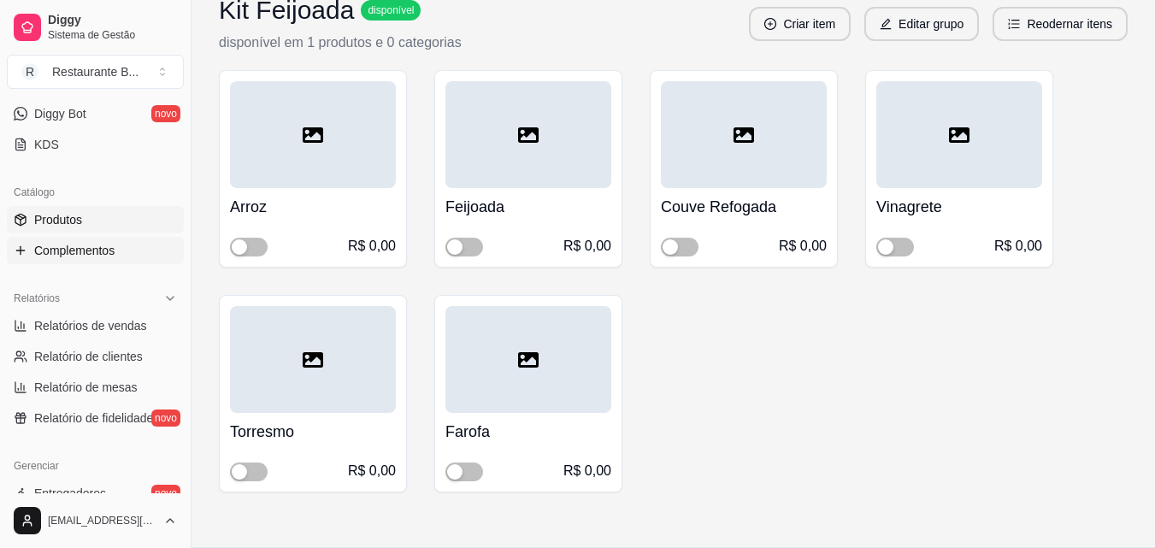
click at [70, 226] on span "Produtos" at bounding box center [58, 219] width 48 height 17
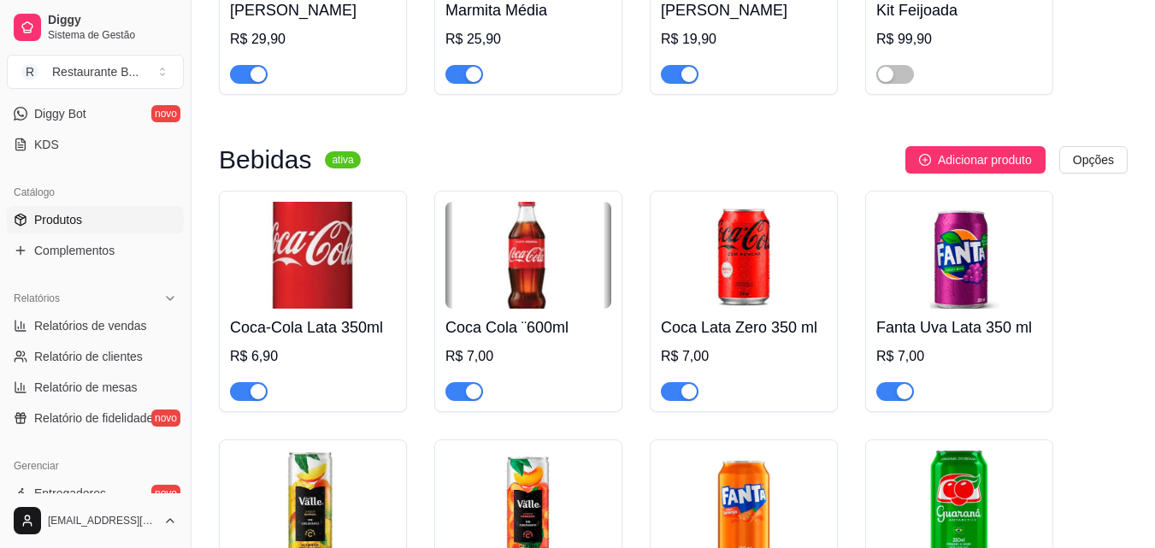
scroll to position [171, 0]
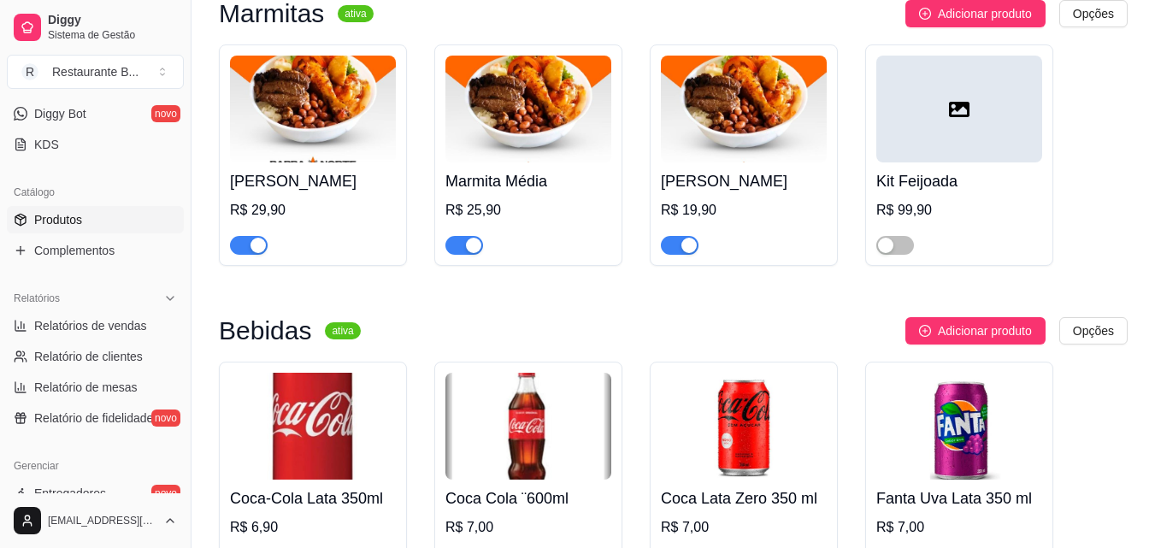
click at [367, 200] on div "R$ 29,90" at bounding box center [313, 210] width 166 height 21
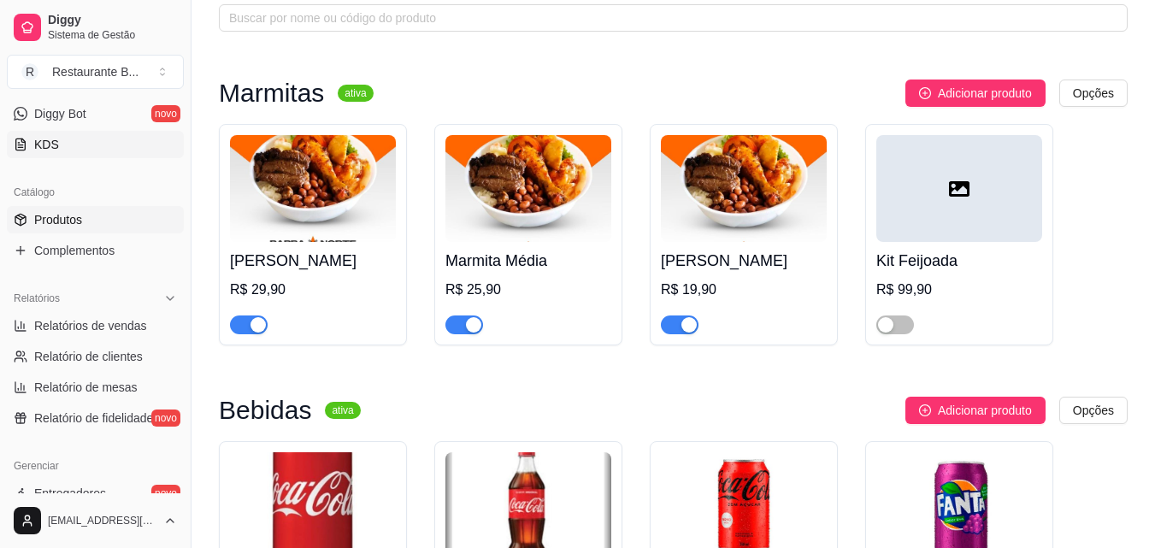
scroll to position [0, 0]
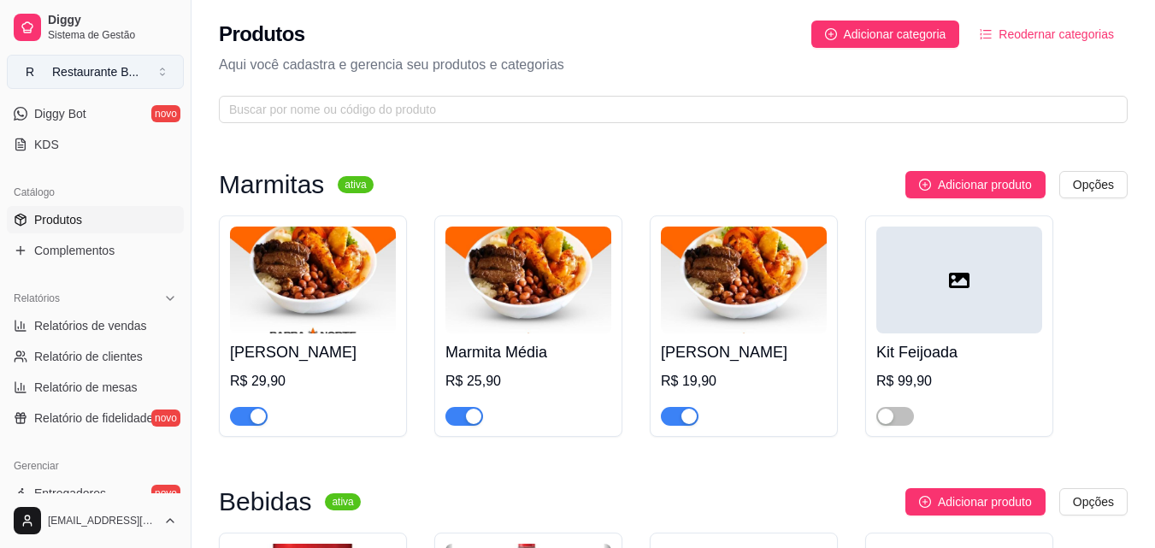
click at [97, 83] on button "R Restaurante B ..." at bounding box center [95, 72] width 177 height 34
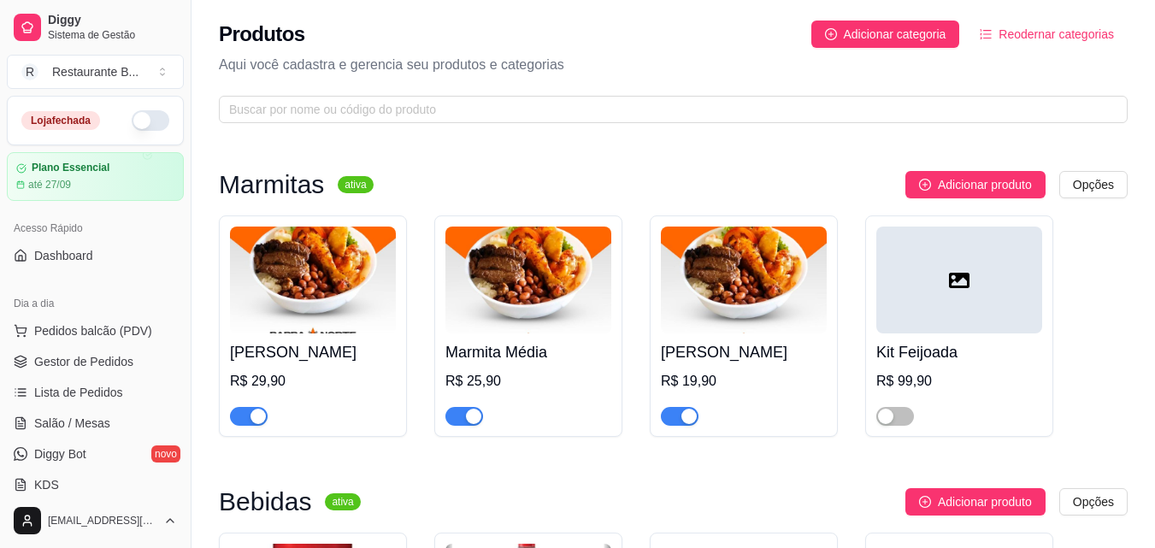
click at [138, 128] on button "button" at bounding box center [151, 120] width 38 height 21
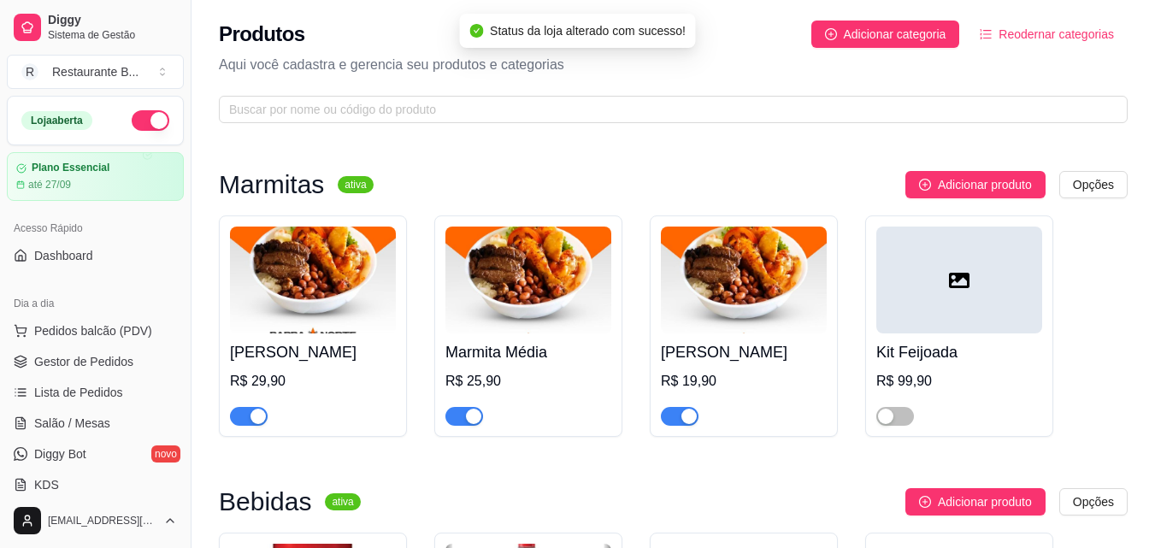
scroll to position [85, 0]
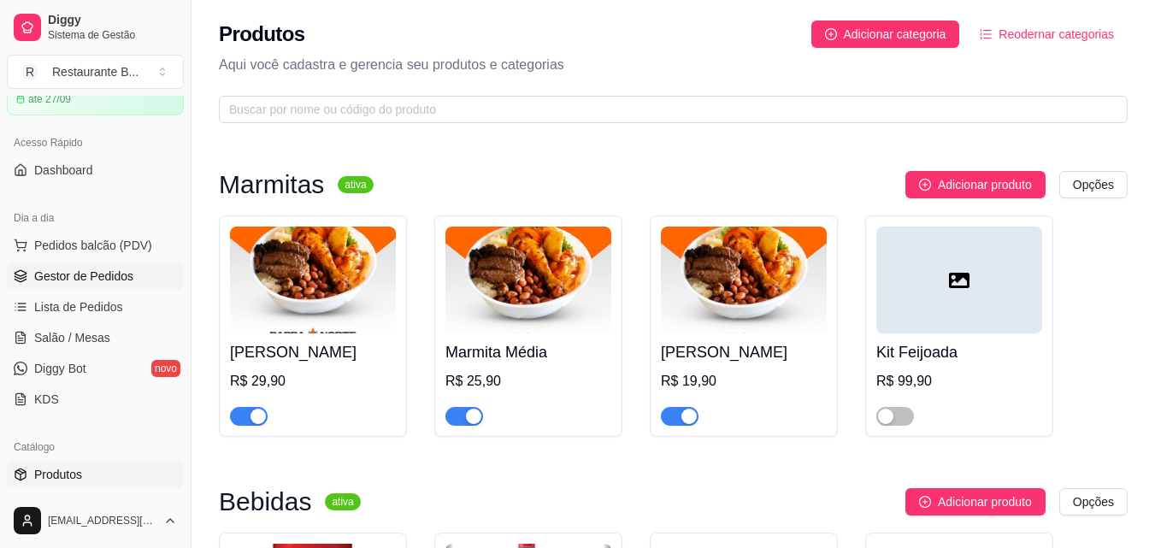
click at [110, 278] on span "Gestor de Pedidos" at bounding box center [83, 275] width 99 height 17
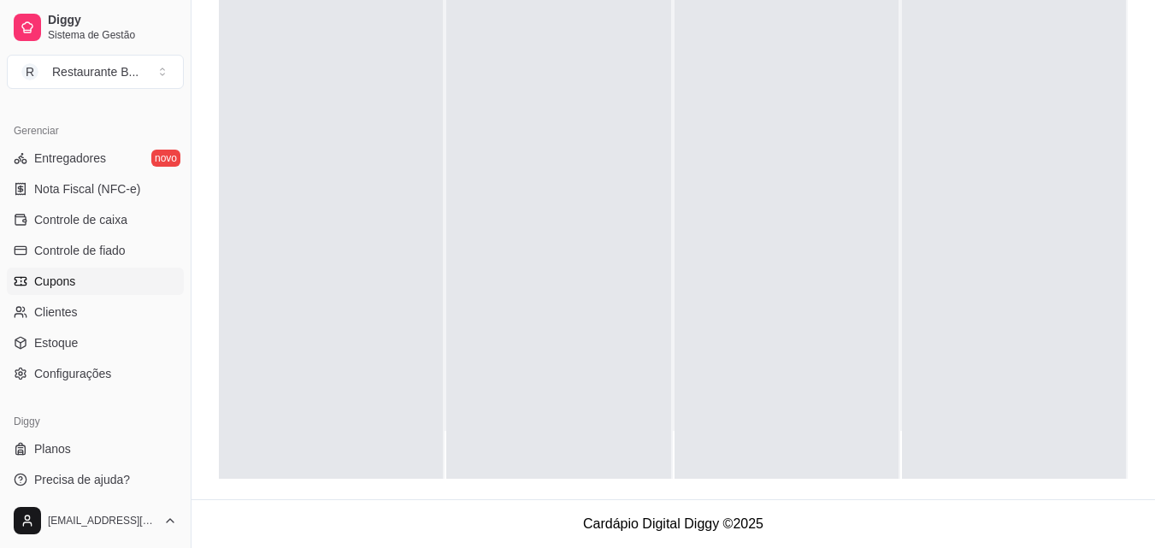
scroll to position [682, 0]
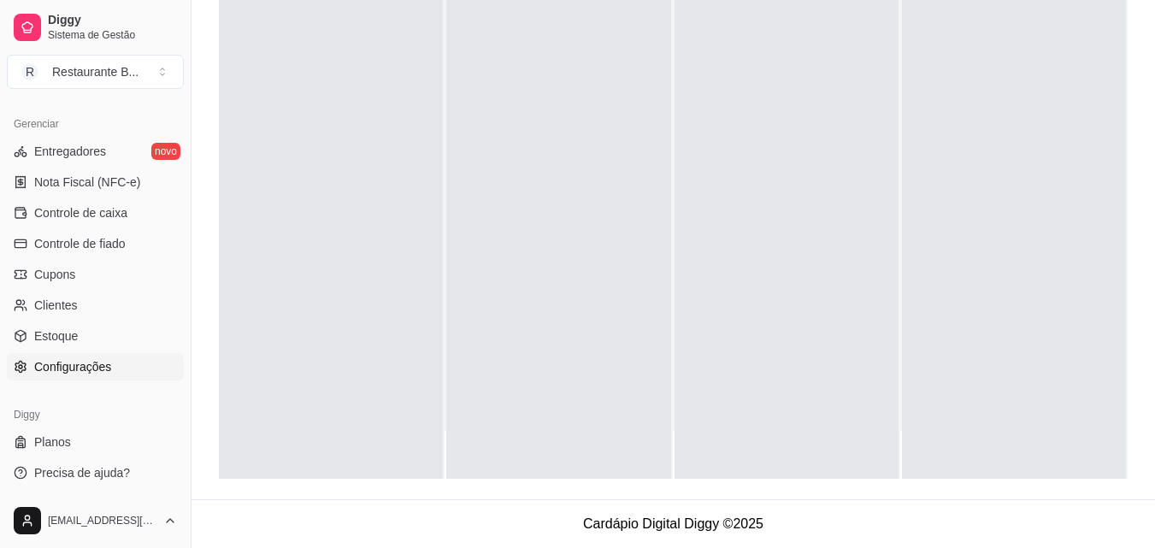
click at [89, 368] on span "Configurações" at bounding box center [72, 366] width 77 height 17
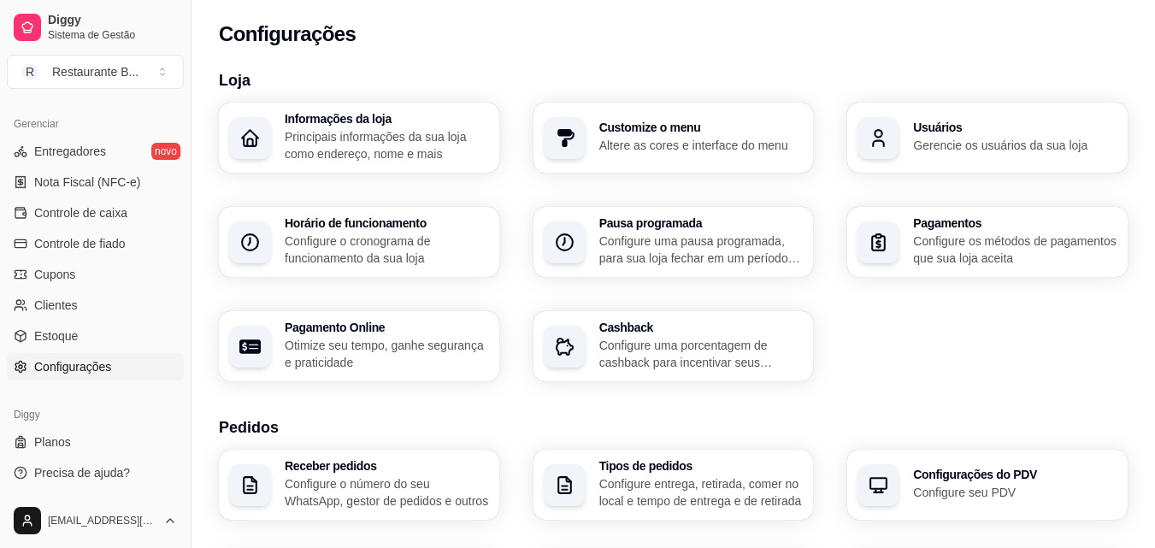
click at [888, 238] on icon "button" at bounding box center [877, 242] width 21 height 21
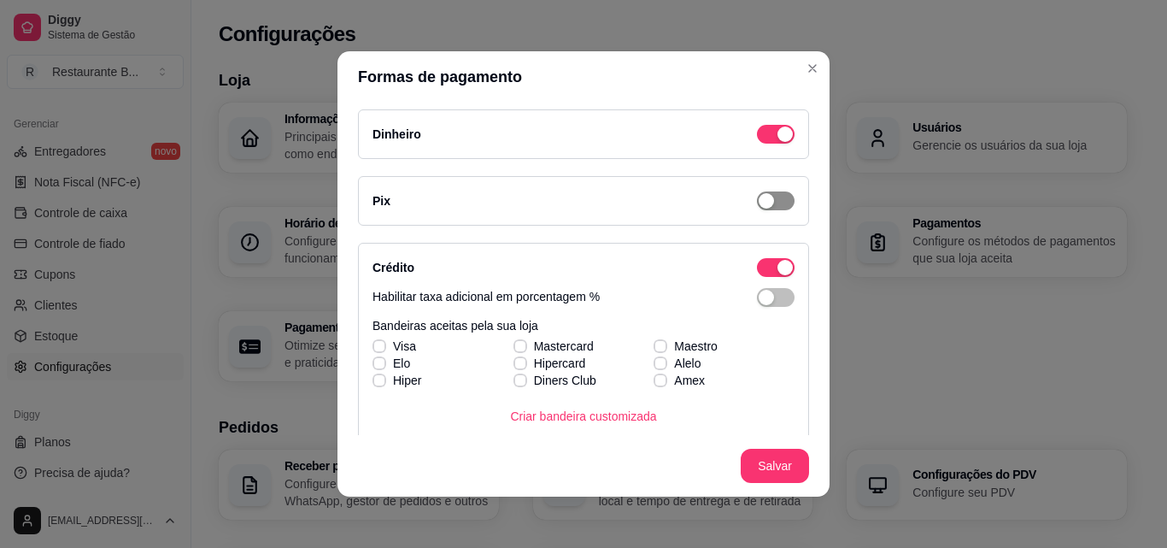
click at [761, 144] on span "button" at bounding box center [776, 134] width 38 height 19
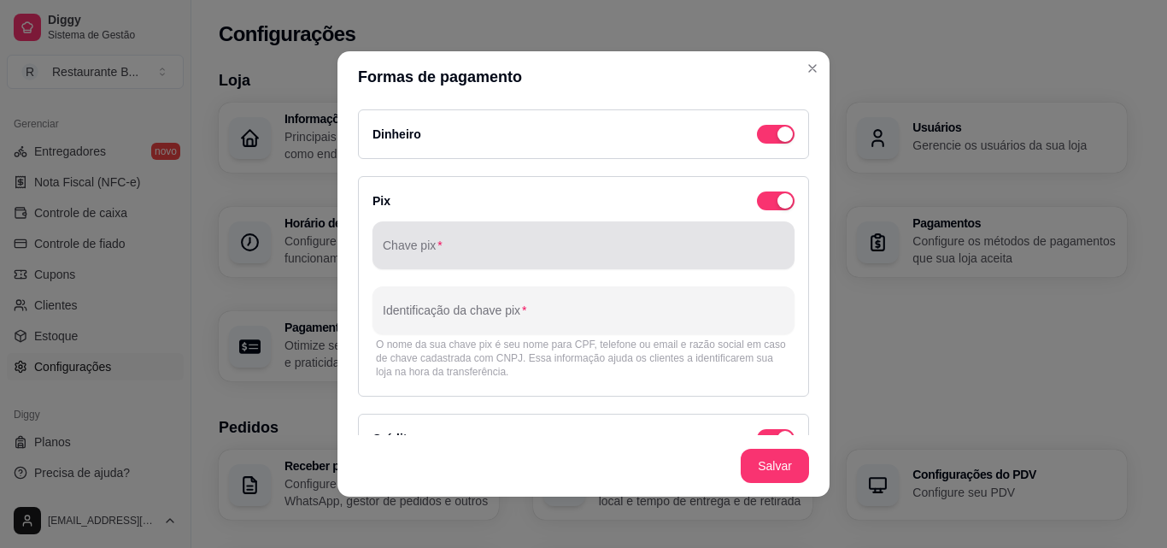
click at [571, 257] on input "Chave pix" at bounding box center [584, 252] width 402 height 17
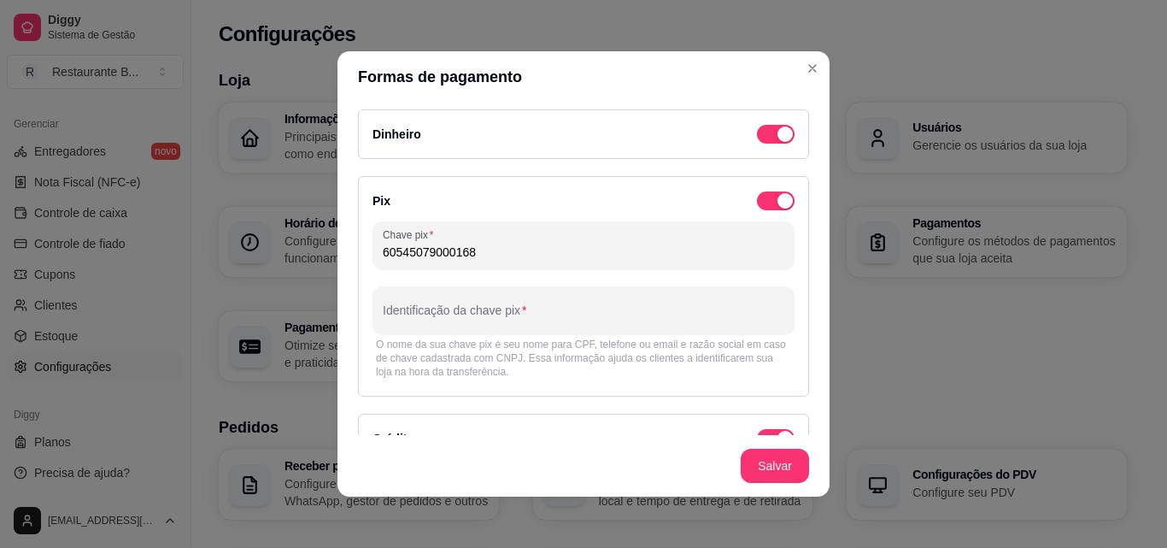
type input "60545079000168"
drag, startPoint x: 455, startPoint y: 285, endPoint x: 457, endPoint y: 299, distance: 13.9
click at [455, 286] on div "Chave pix 60545079000168 Identificação da chave pix O nome da sua chave pix é s…" at bounding box center [584, 301] width 422 height 161
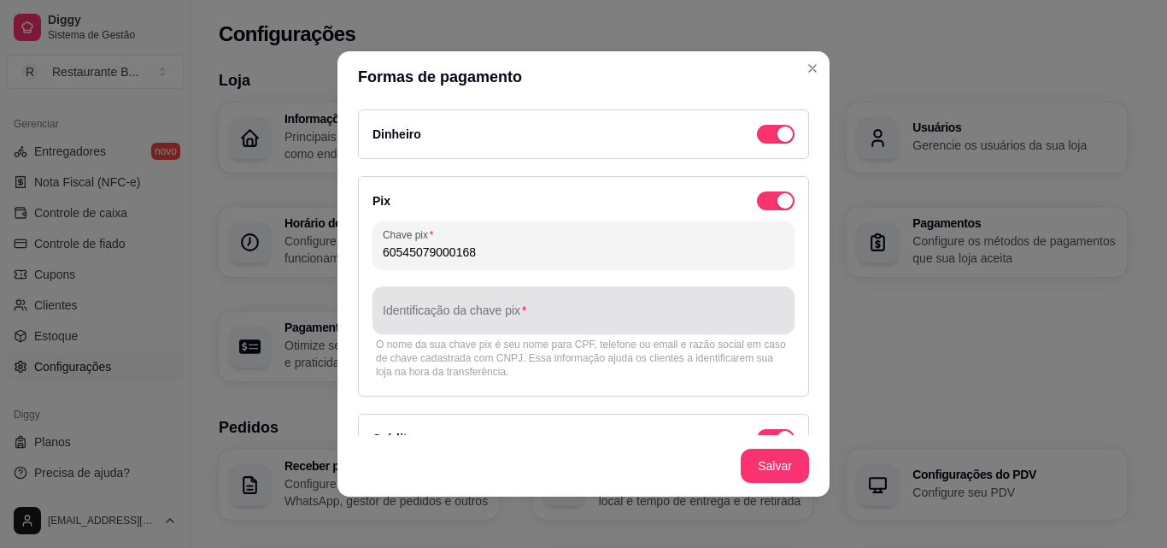
click at [458, 302] on div at bounding box center [584, 310] width 402 height 34
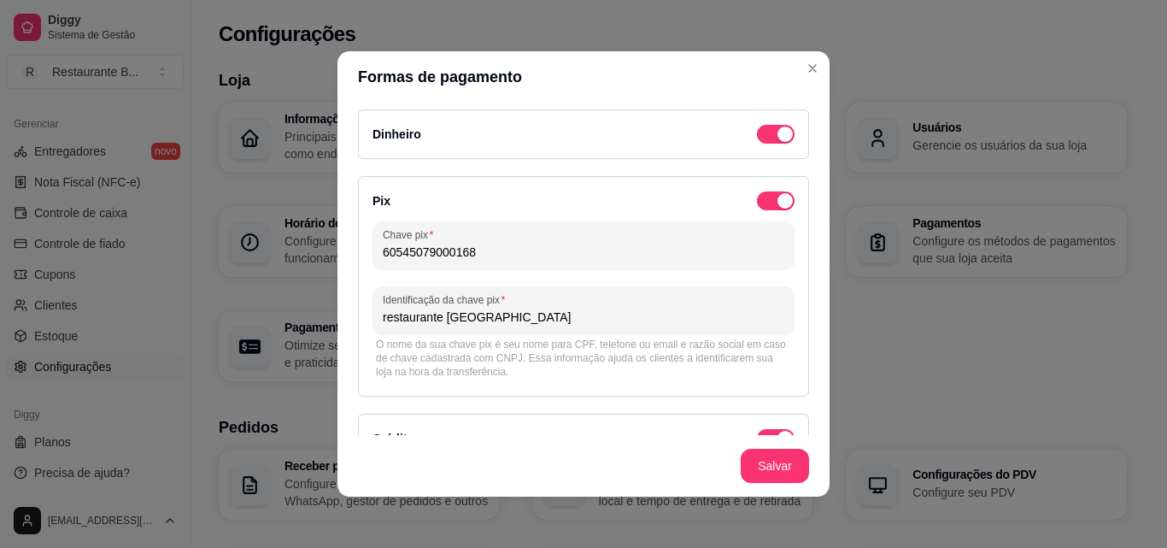
drag, startPoint x: 534, startPoint y: 316, endPoint x: 352, endPoint y: 316, distance: 182.0
click at [358, 316] on div "Pix Chave pix 60545079000168 Identificação da chave pix restaurante barra norte…" at bounding box center [583, 286] width 451 height 220
click at [432, 324] on input "CNPJ" at bounding box center [584, 316] width 402 height 17
drag, startPoint x: 432, startPoint y: 324, endPoint x: 381, endPoint y: 325, distance: 51.3
click at [383, 326] on div "CNPJ" at bounding box center [584, 310] width 402 height 34
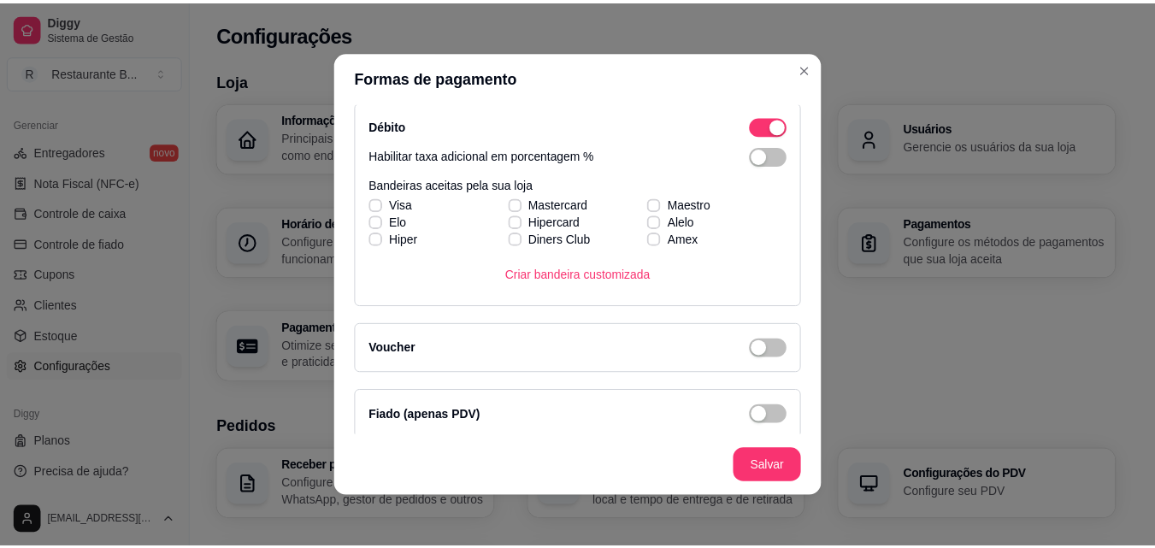
scroll to position [546, 0]
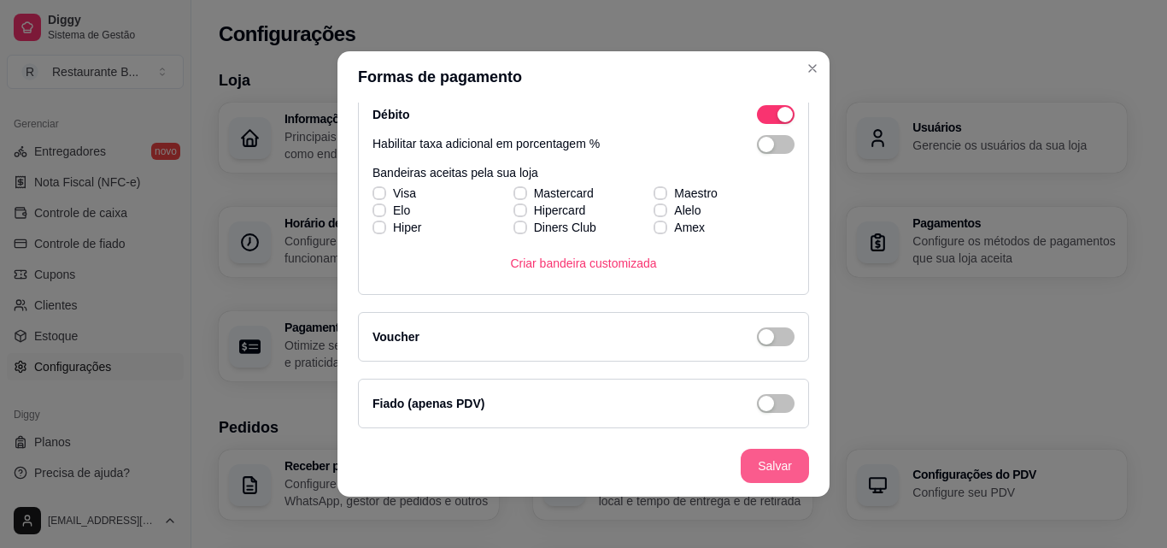
type input "Restaurante [GEOGRAPHIC_DATA]"
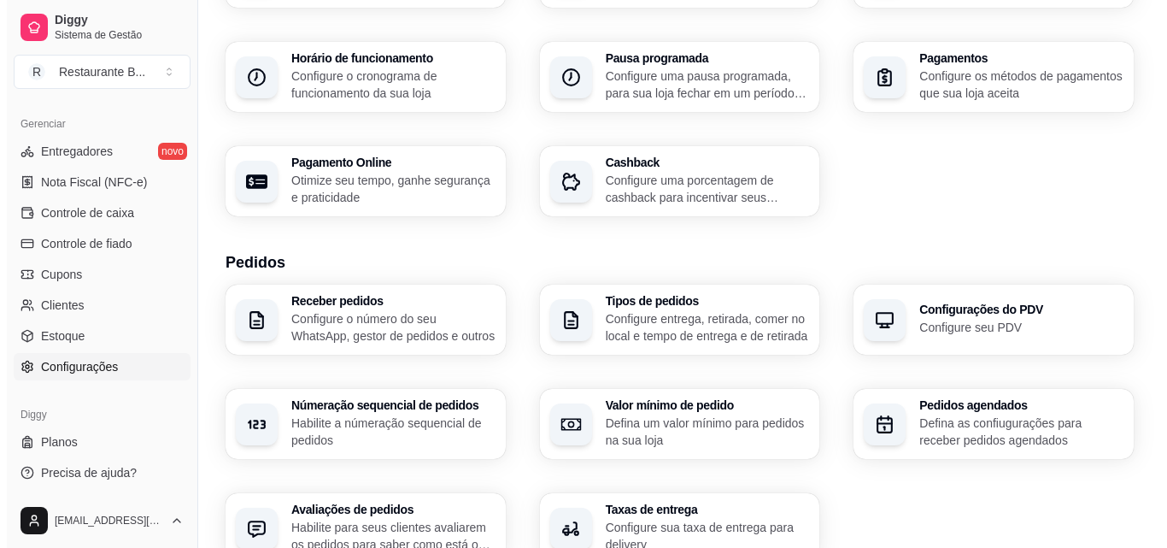
scroll to position [171, 0]
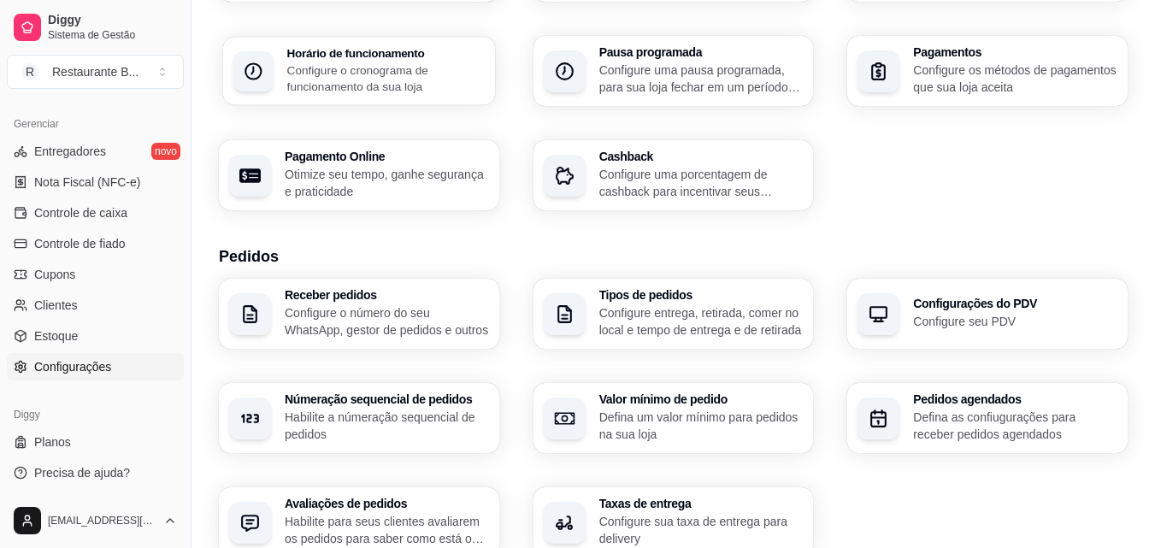
click at [397, 80] on p "Configure o cronograma de funcionamento da sua loja" at bounding box center [385, 78] width 197 height 33
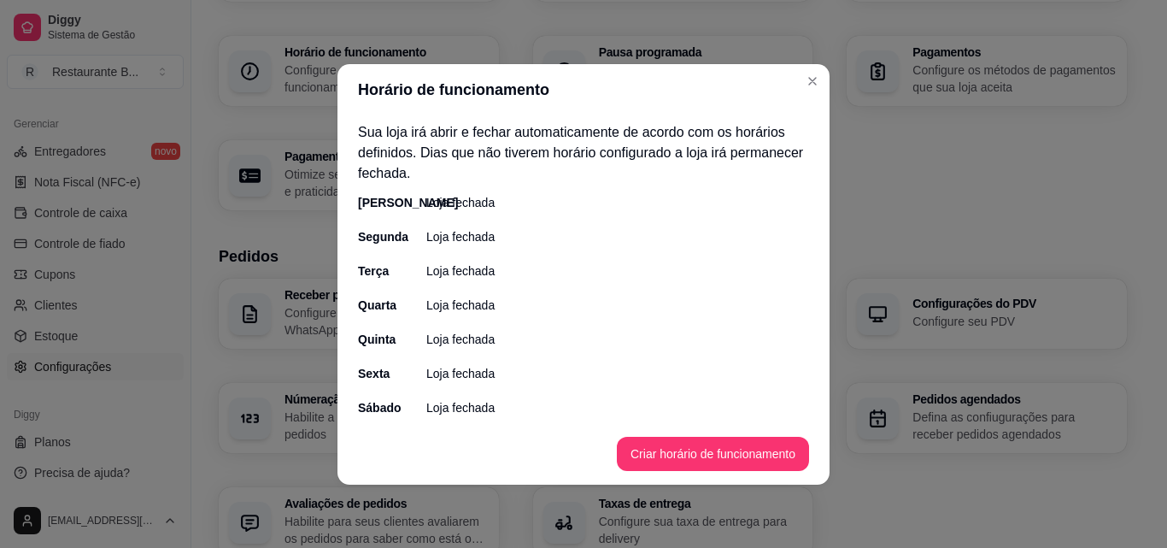
click at [497, 238] on div "Segunda Loja fechada" at bounding box center [583, 236] width 451 height 17
click at [474, 242] on p "Loja fechada" at bounding box center [460, 236] width 68 height 17
click at [668, 461] on button "Criar horário de funcionamento" at bounding box center [713, 454] width 192 height 34
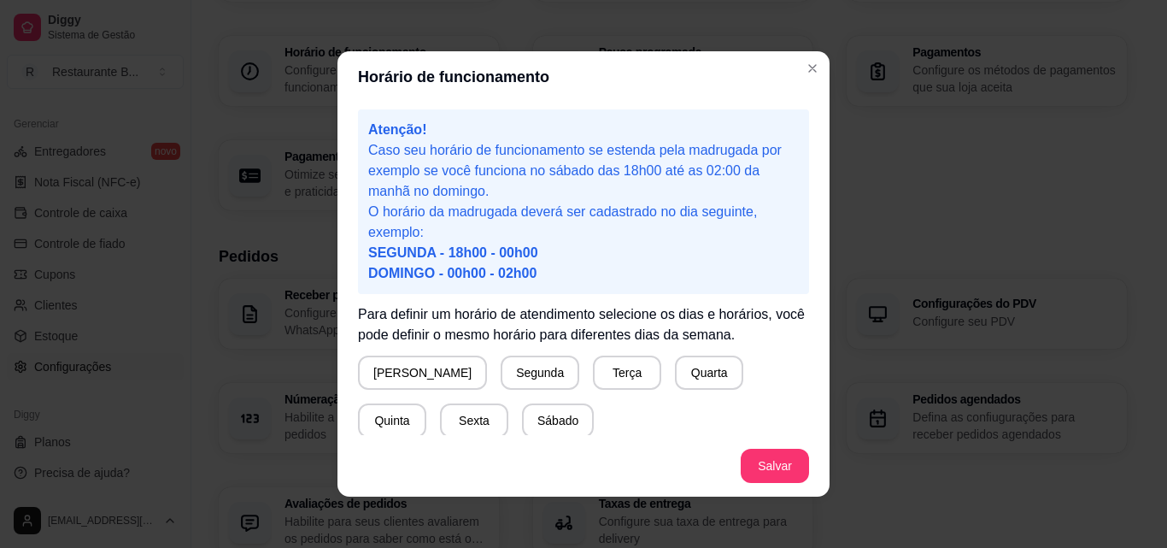
scroll to position [85, 0]
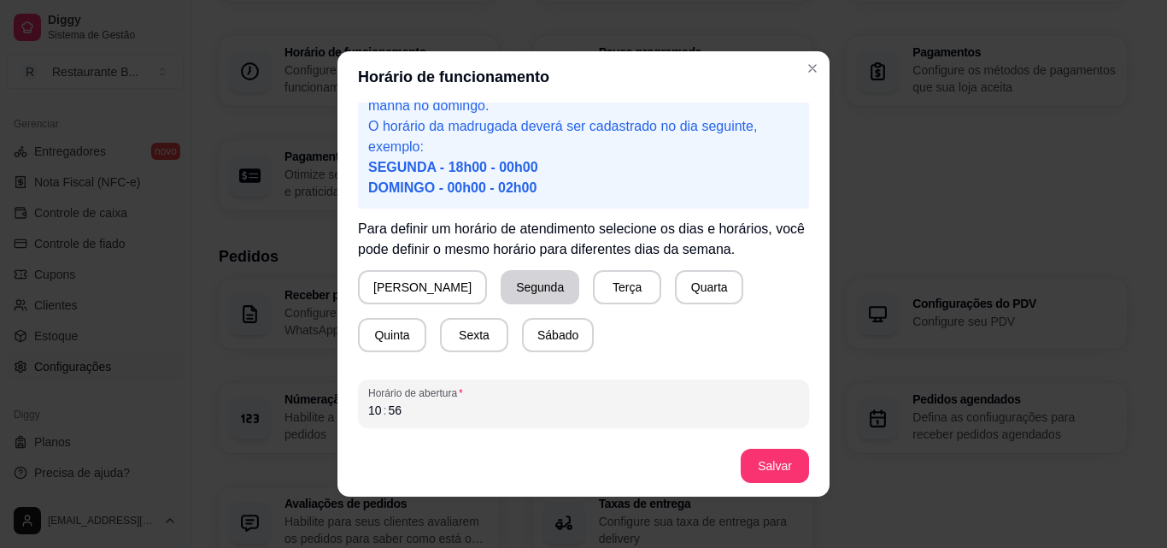
click at [501, 292] on button "Segunda" at bounding box center [540, 287] width 79 height 34
click at [591, 290] on button "Terça" at bounding box center [624, 287] width 67 height 33
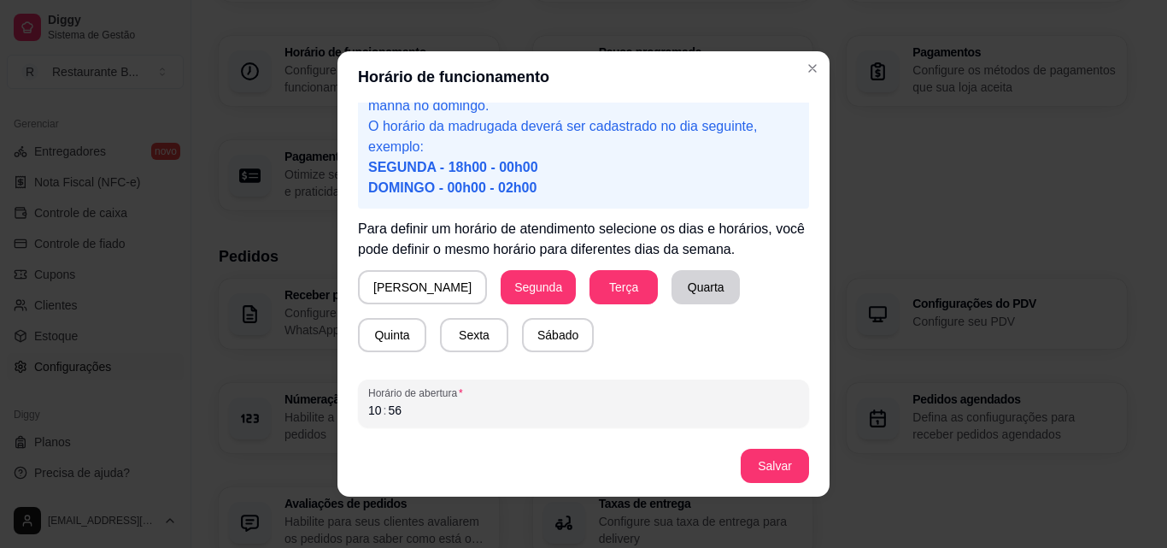
click at [672, 283] on button "Quarta" at bounding box center [706, 287] width 68 height 34
click at [426, 319] on button "Quinta" at bounding box center [392, 335] width 67 height 33
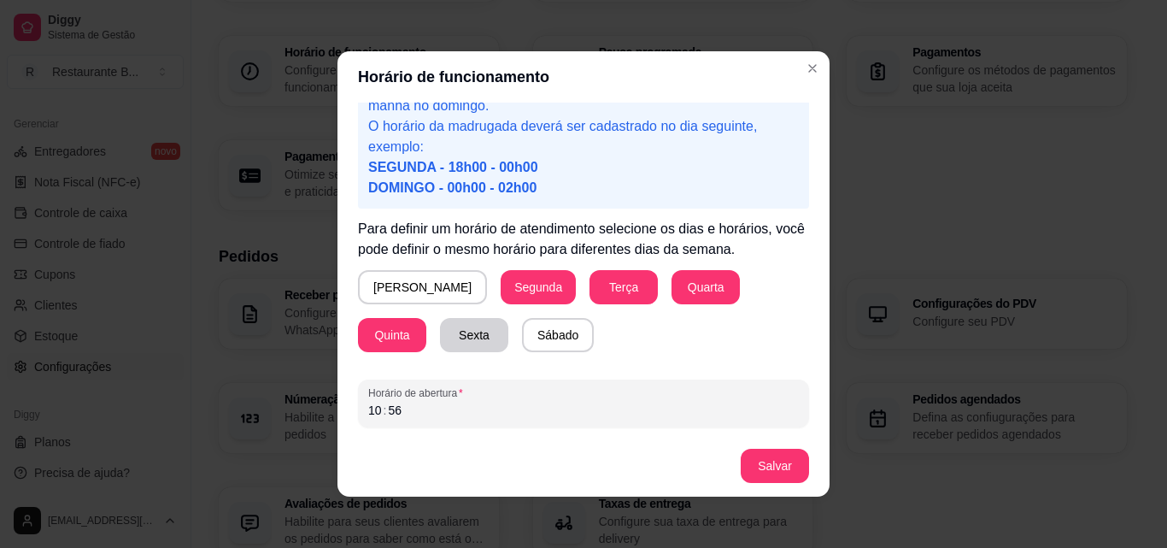
click at [440, 338] on button "Sexta" at bounding box center [474, 335] width 68 height 34
click at [522, 339] on button "Sábado" at bounding box center [558, 335] width 72 height 34
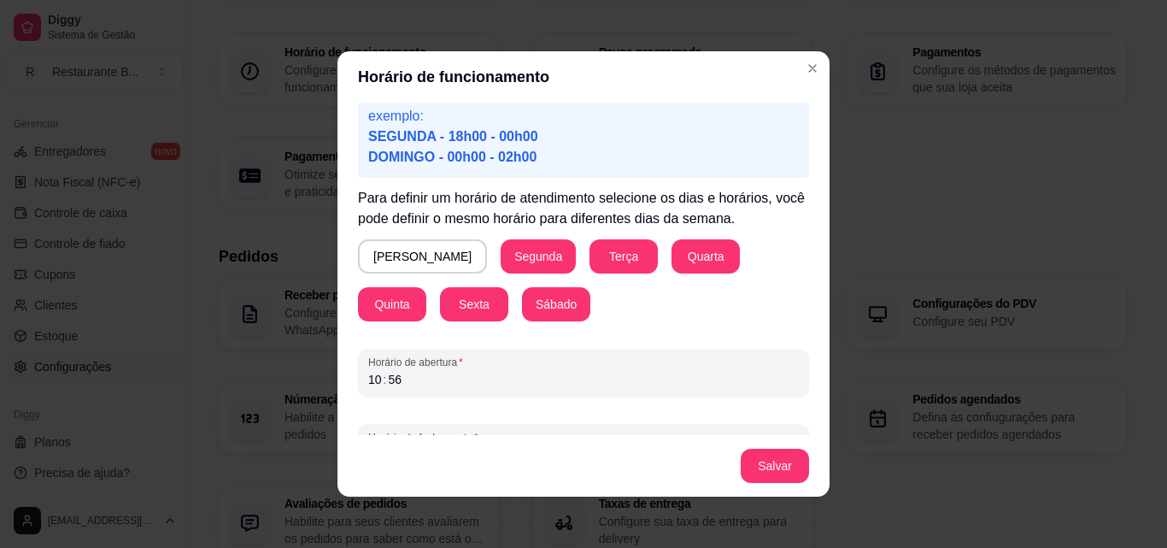
scroll to position [160, 0]
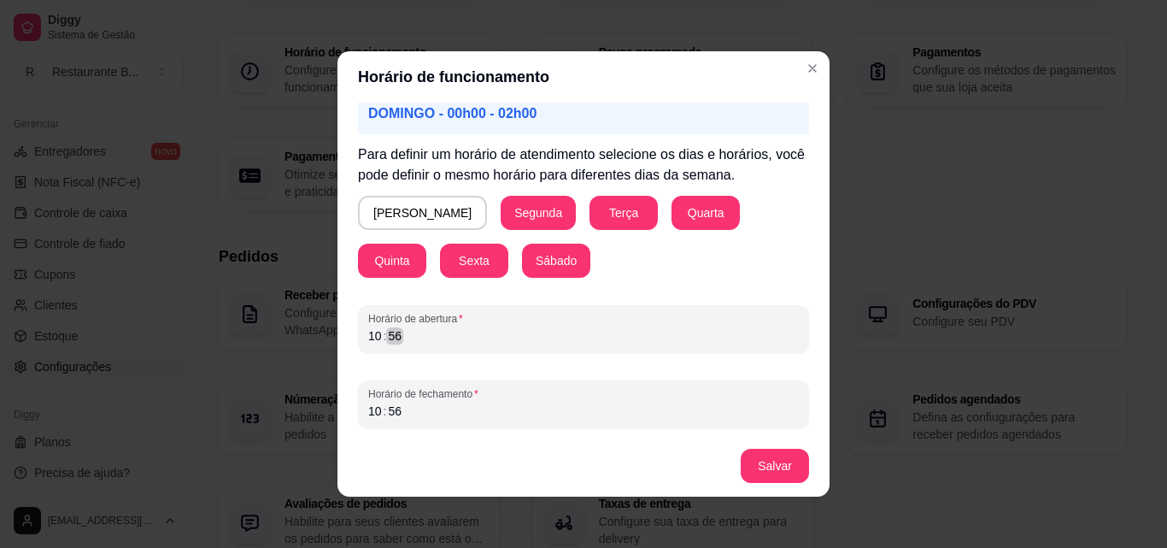
click at [411, 339] on div "10 : 56" at bounding box center [583, 336] width 431 height 21
click at [347, 338] on div "Atenção! Caso seu horário de funcionamento se estenda pela madrugada por exempl…" at bounding box center [584, 269] width 492 height 332
click at [367, 419] on div "Horário de fechamento 10 : 56" at bounding box center [583, 404] width 451 height 48
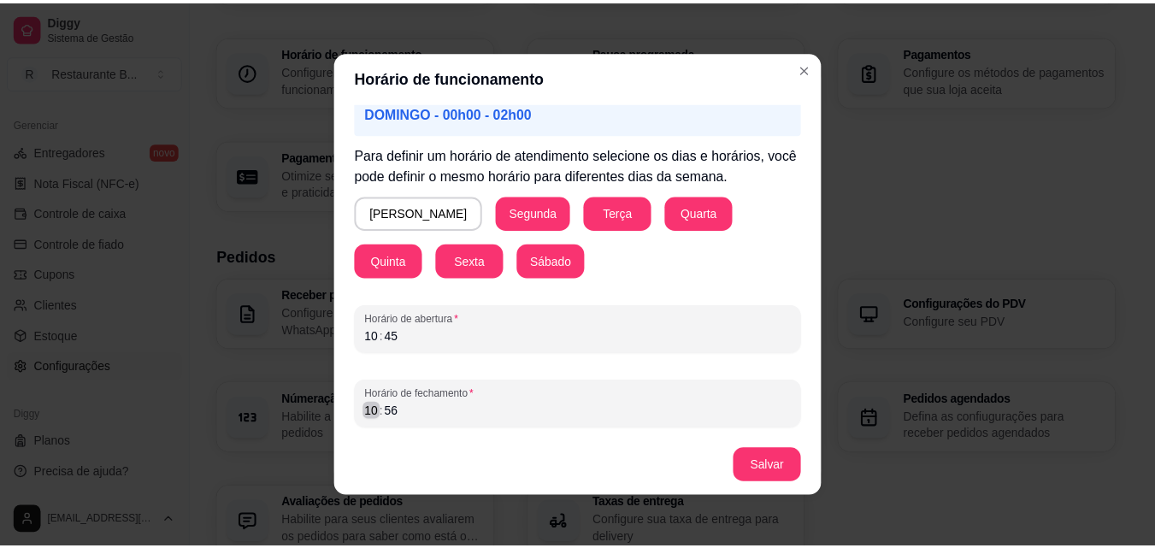
scroll to position [3, 0]
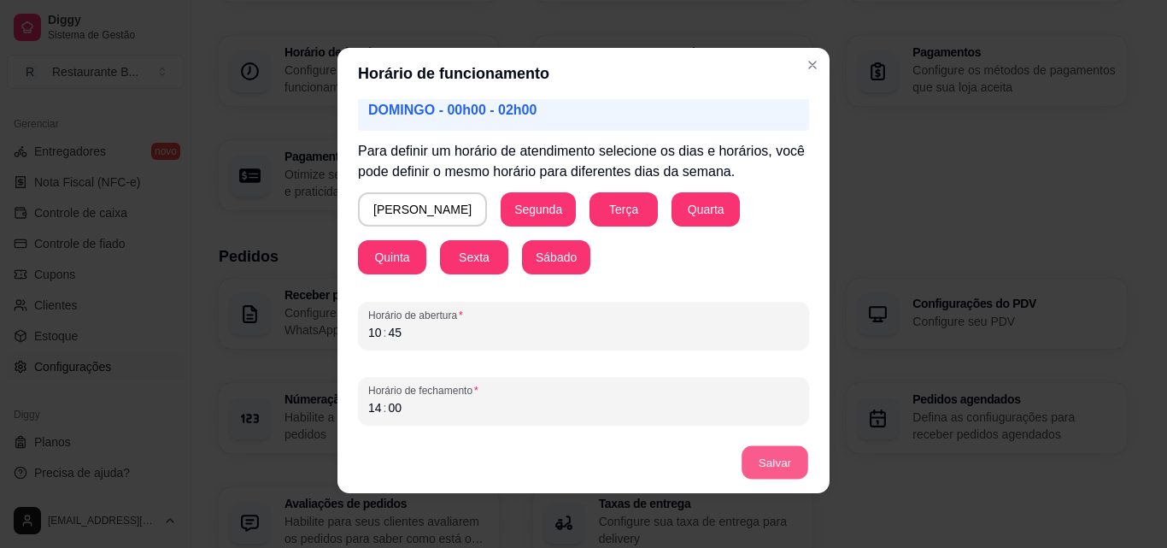
click at [775, 461] on button "Salvar" at bounding box center [775, 462] width 67 height 33
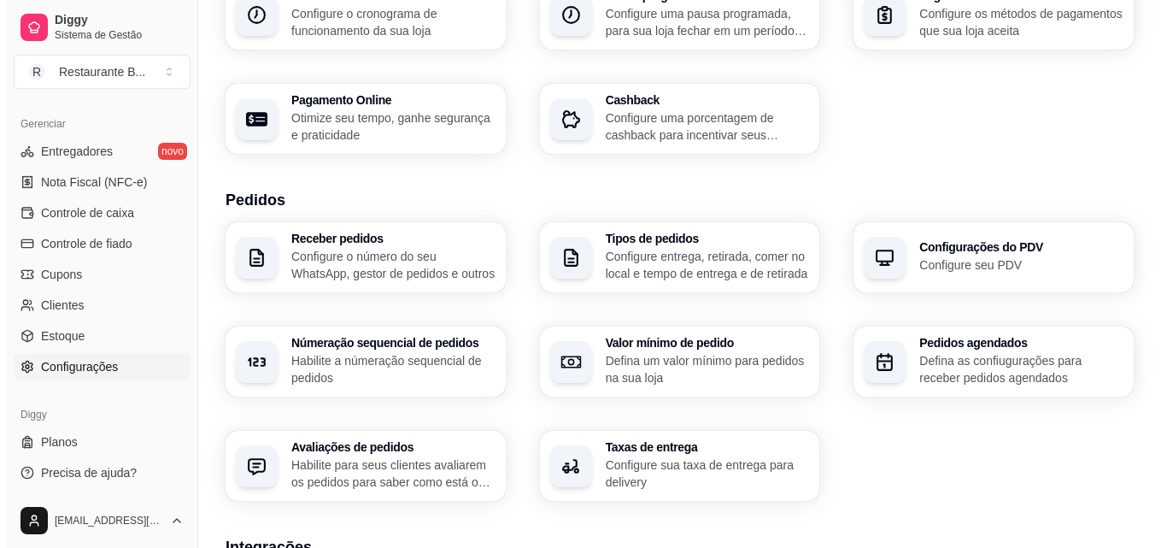
scroll to position [256, 0]
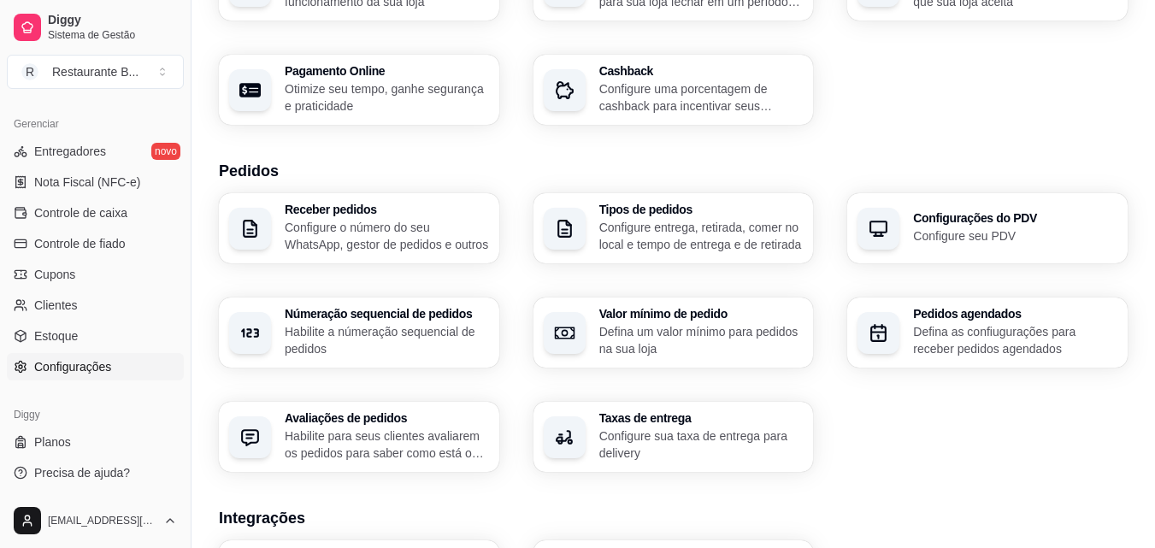
click at [343, 217] on div "Receber pedidos Configure o número do seu WhatsApp, gestor de pedidos e outros" at bounding box center [387, 228] width 204 height 50
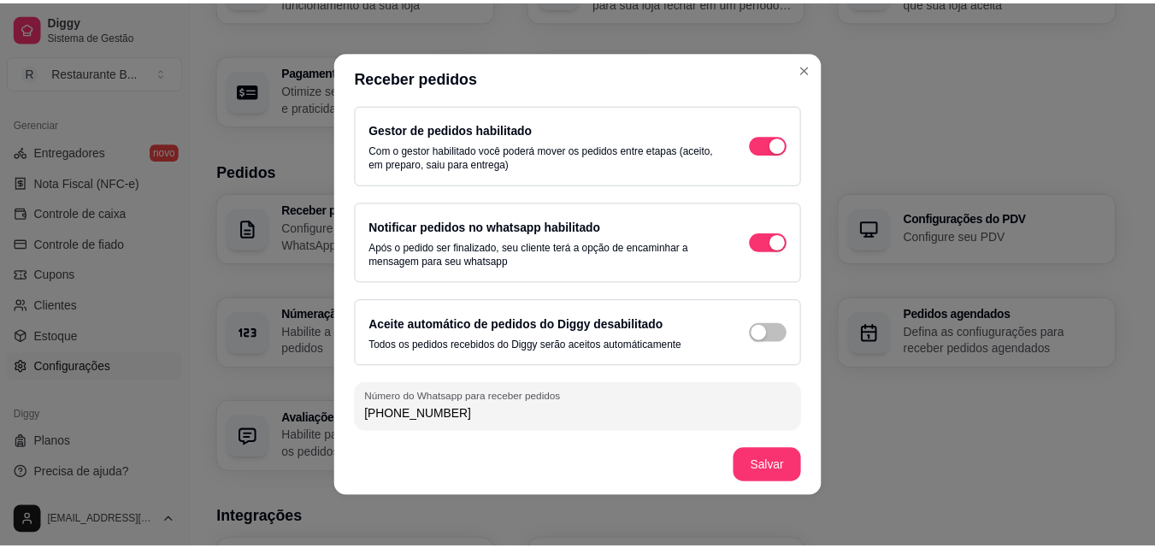
scroll to position [91, 0]
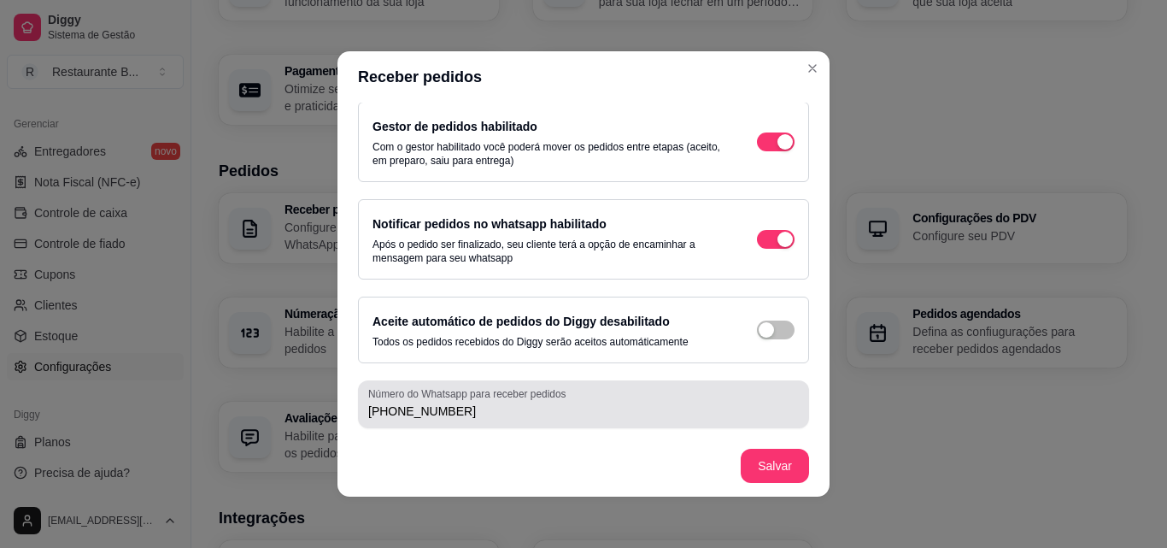
click at [473, 413] on input "[PHONE_NUMBER]" at bounding box center [583, 411] width 431 height 17
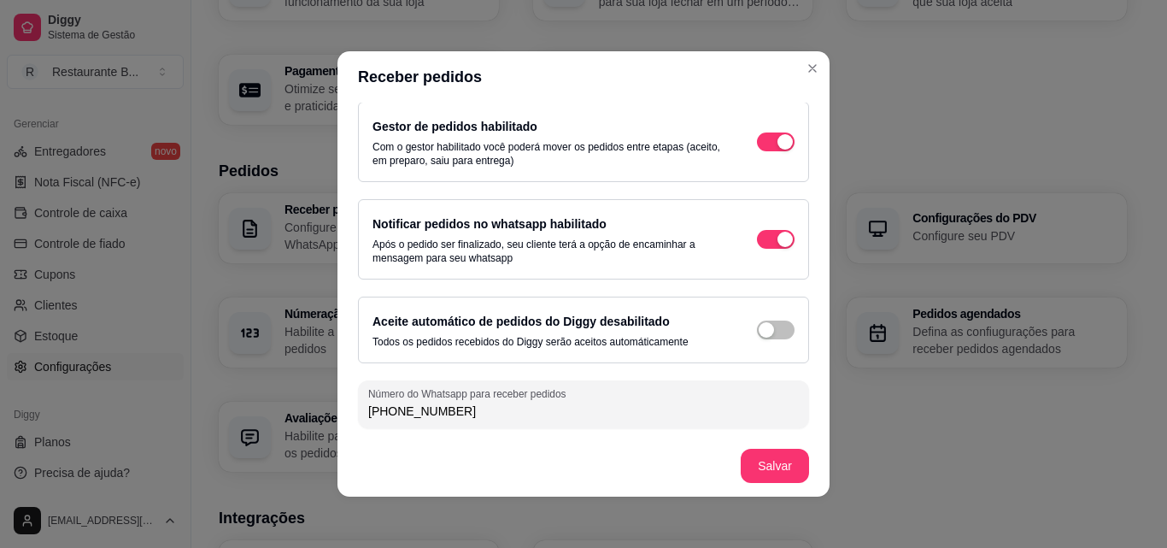
drag, startPoint x: 473, startPoint y: 413, endPoint x: 326, endPoint y: 414, distance: 146.1
click at [326, 414] on div "Receber pedidos Receber pedidos habilitado Seus clientes poderão realizar pedid…" at bounding box center [583, 274] width 1167 height 548
type input "[PHONE_NUMBER]"
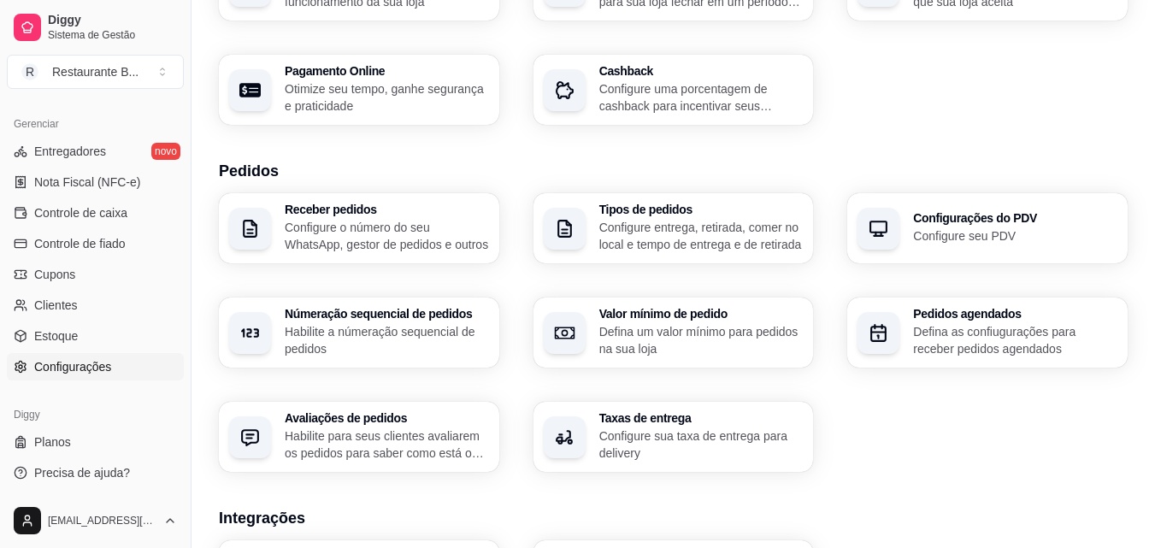
click at [896, 229] on div "button" at bounding box center [878, 229] width 42 height 42
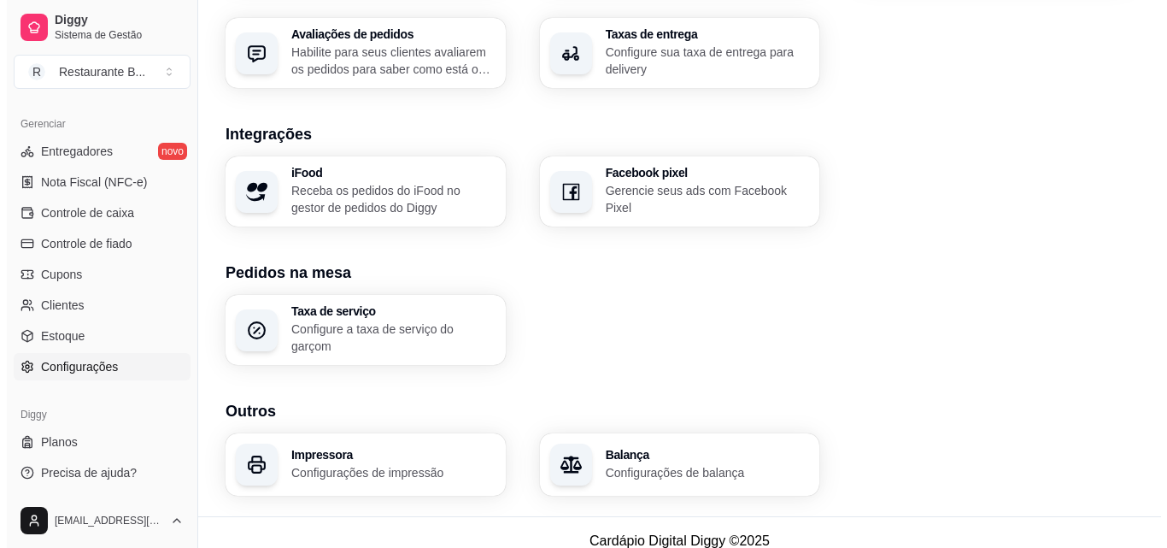
scroll to position [649, 0]
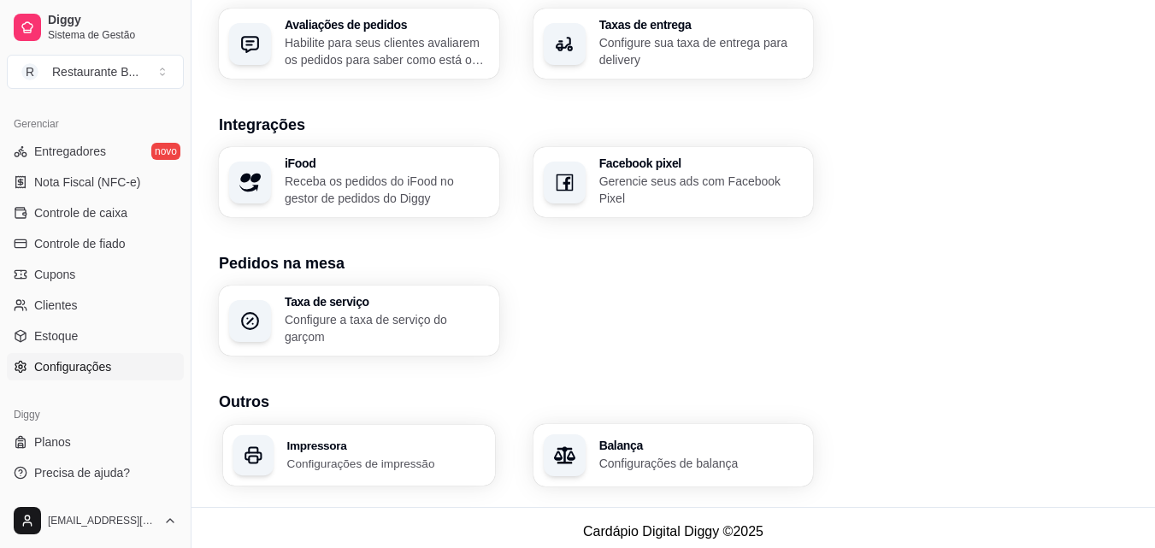
click at [413, 439] on h3 "Impressora" at bounding box center [385, 445] width 197 height 12
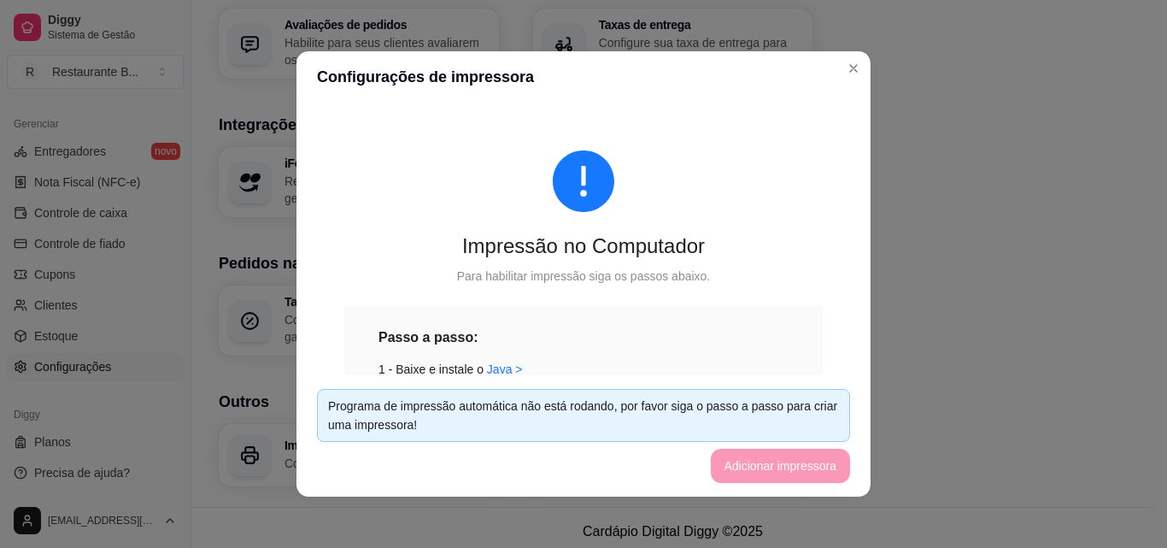
click at [569, 359] on div "Passo a passo: 1 - Baixe e instale o [GEOGRAPHIC_DATA] > 2 - Baixe e instale o …" at bounding box center [584, 520] width 410 height 388
click at [558, 344] on div "Passo a passo:" at bounding box center [584, 336] width 410 height 21
click at [491, 369] on link "Java >" at bounding box center [505, 369] width 36 height 14
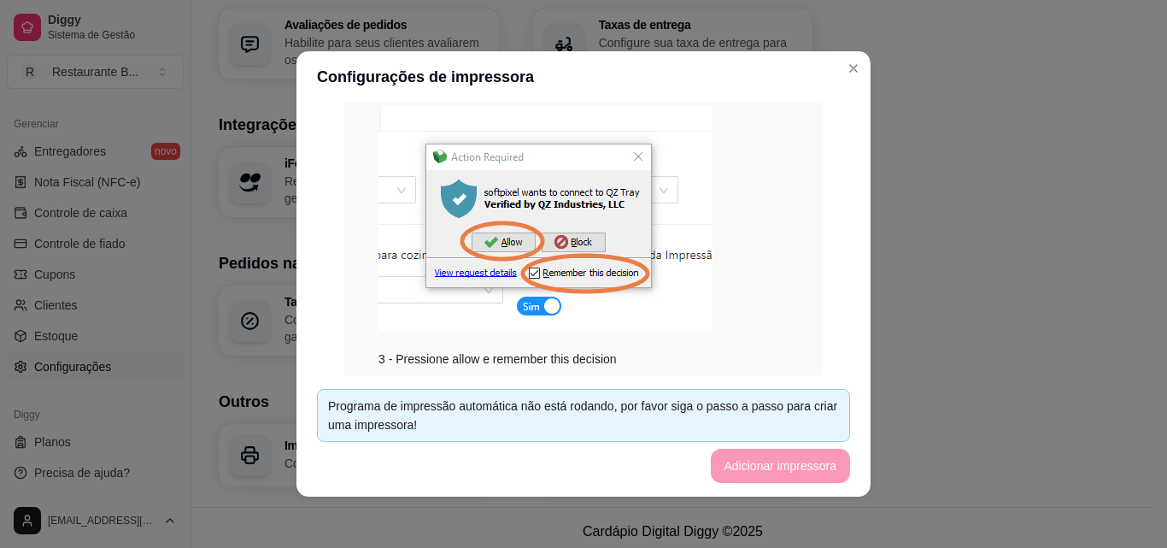
scroll to position [78, 0]
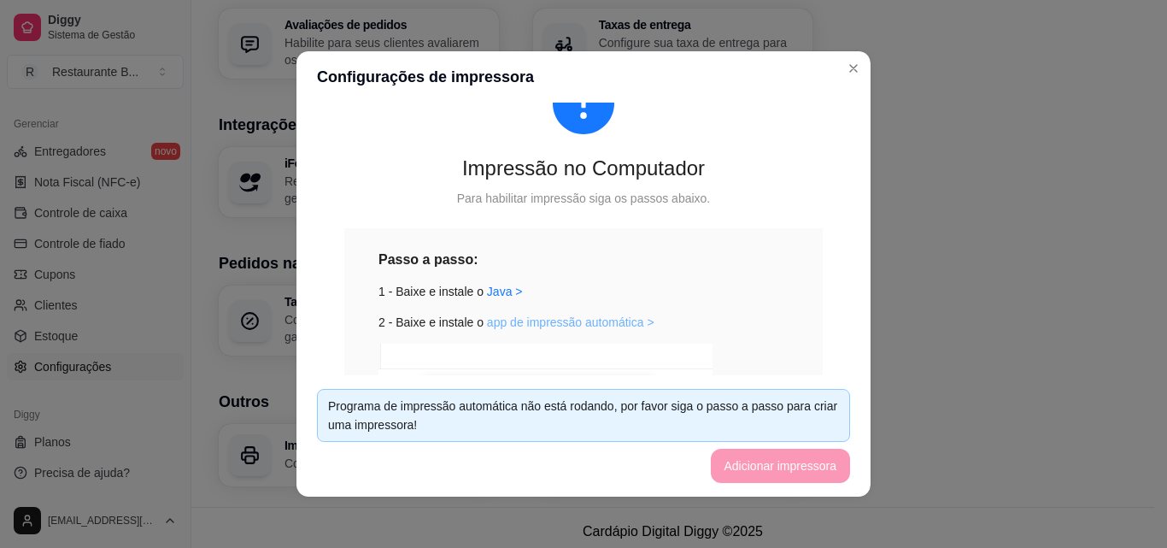
click at [607, 323] on link "app de impressão automática >" at bounding box center [570, 322] width 167 height 14
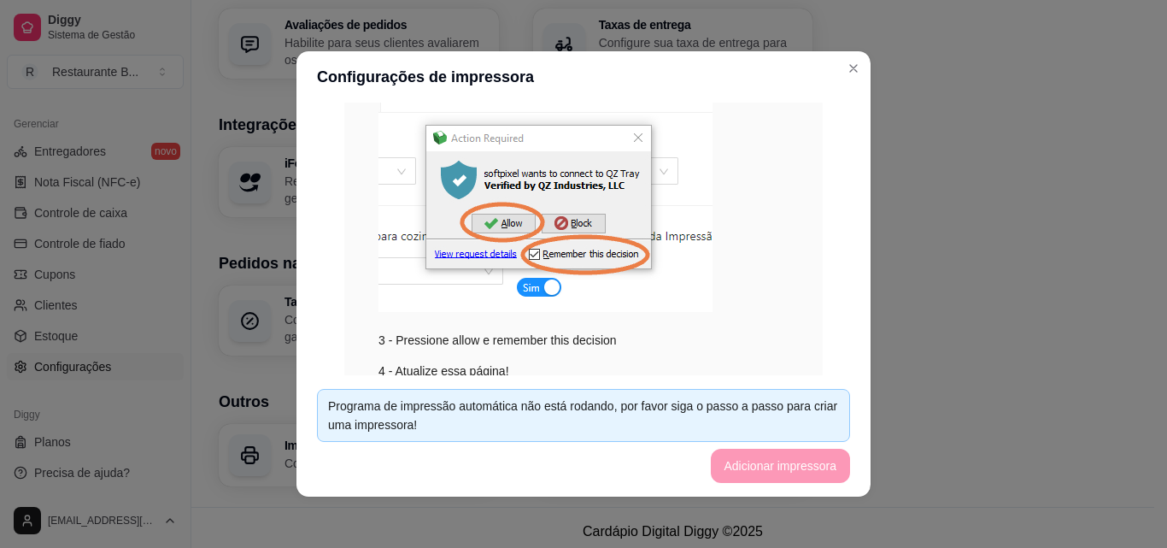
scroll to position [249, 0]
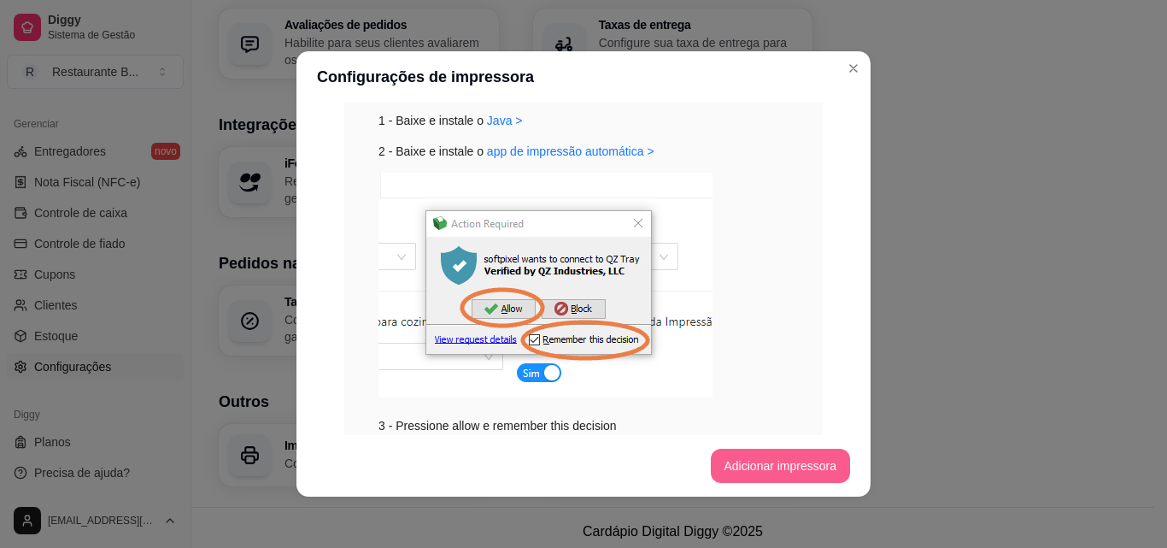
click at [761, 465] on button "Adicionar impressora" at bounding box center [781, 466] width 140 height 34
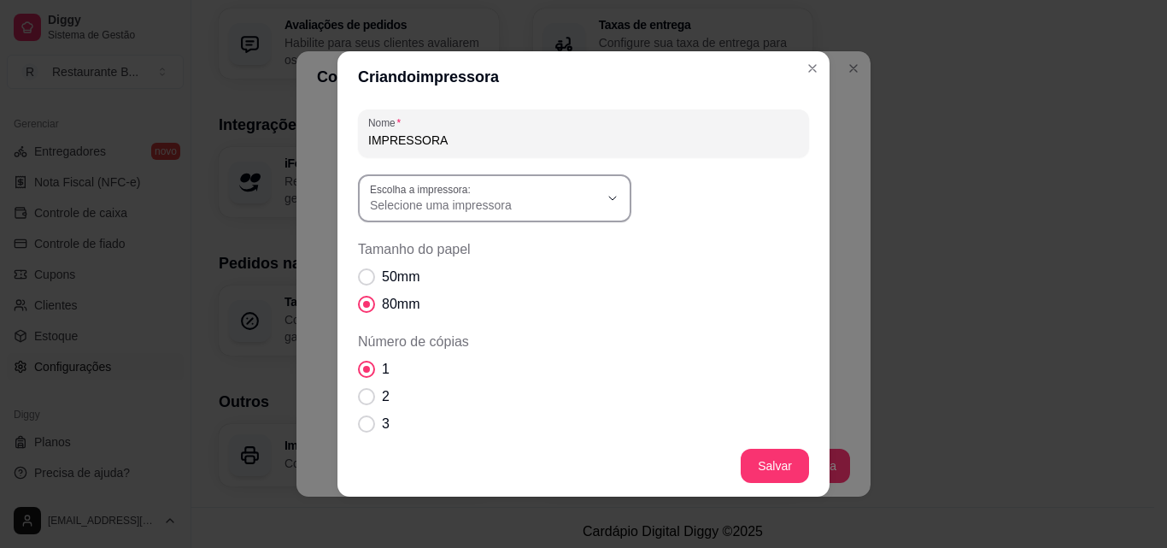
click at [562, 216] on button "Escolha a impressora: Selecione uma impressora" at bounding box center [494, 198] width 273 height 48
click at [509, 299] on span "EPSON TM-T20X Receipt" at bounding box center [480, 302] width 220 height 16
type input "EPSON TM-T20X Receipt"
select select "EPSON TM-T20X Receipt"
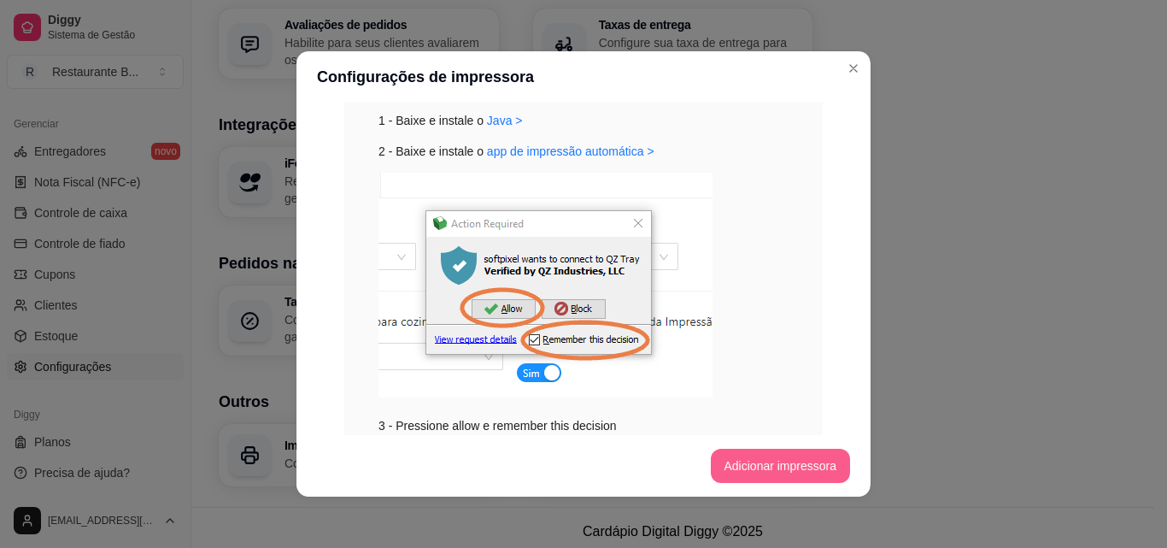
click at [740, 467] on button "Adicionar impressora" at bounding box center [781, 466] width 140 height 34
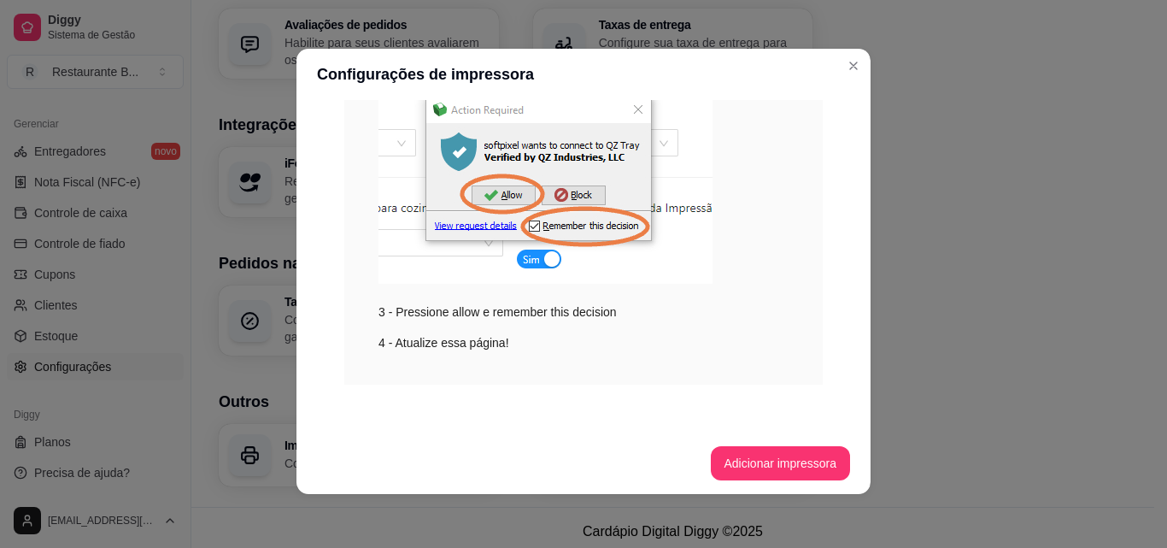
scroll to position [3, 0]
